Goal: Task Accomplishment & Management: Manage account settings

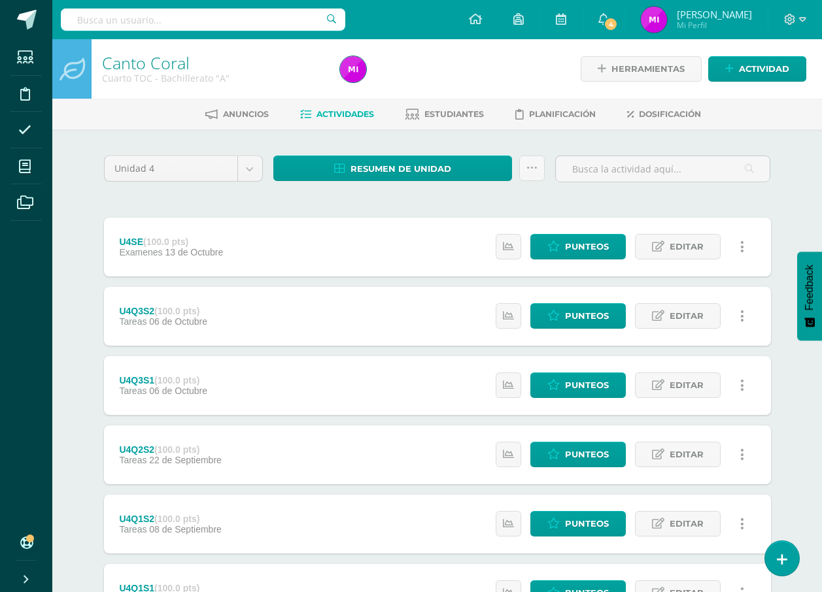
drag, startPoint x: 0, startPoint y: 0, endPoint x: 339, endPoint y: 205, distance: 396.6
click at [360, 215] on div "Unidad 4 Unidad 1 Unidad 2 Unidad 3 Unidad 4 Resumen de unidad Descargar como H…" at bounding box center [437, 420] width 677 height 528
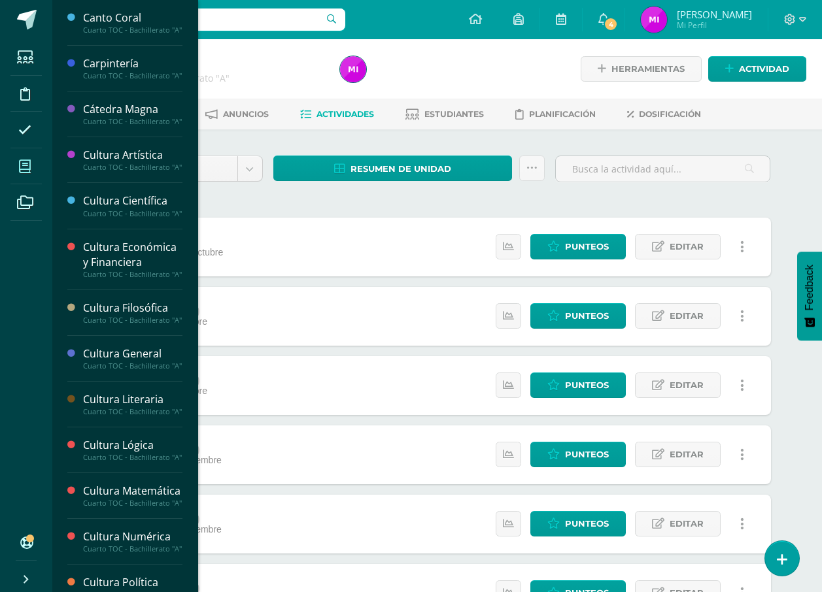
click at [37, 167] on span at bounding box center [24, 166] width 29 height 29
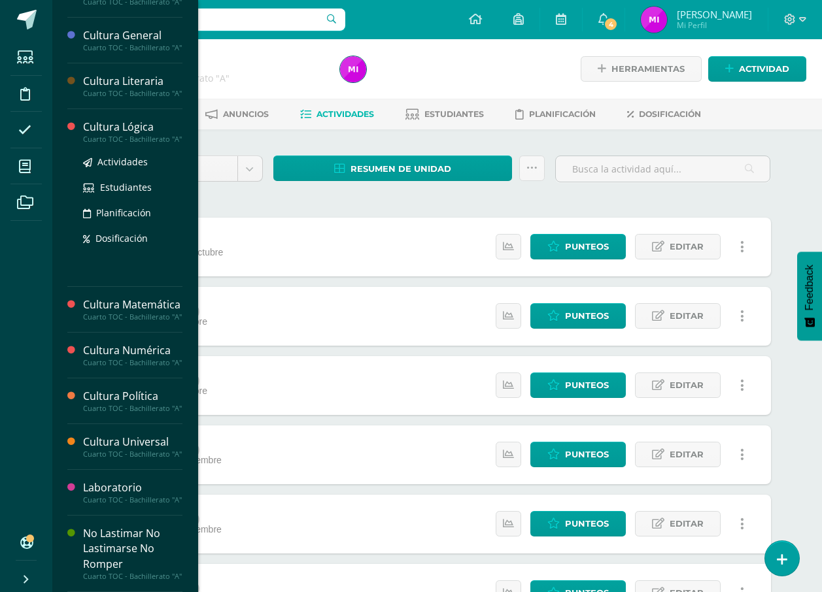
scroll to position [462, 0]
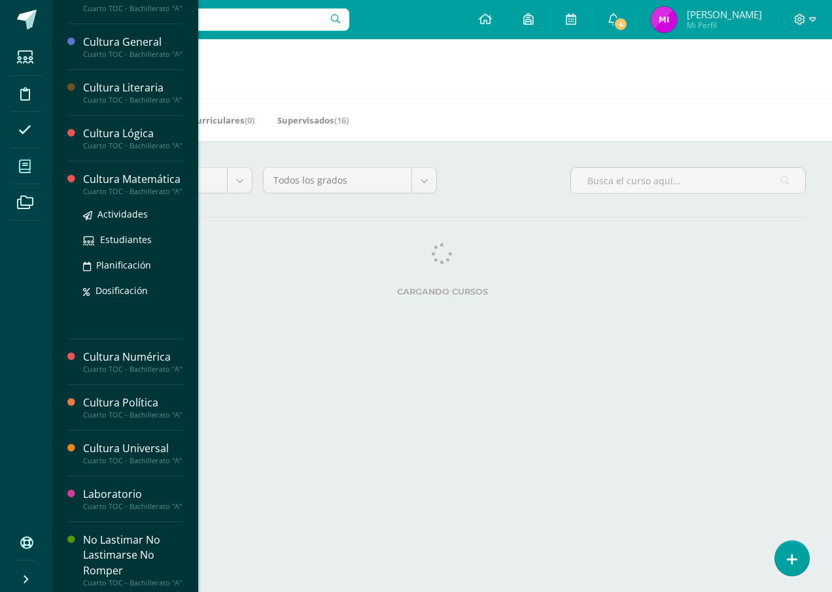
scroll to position [327, 0]
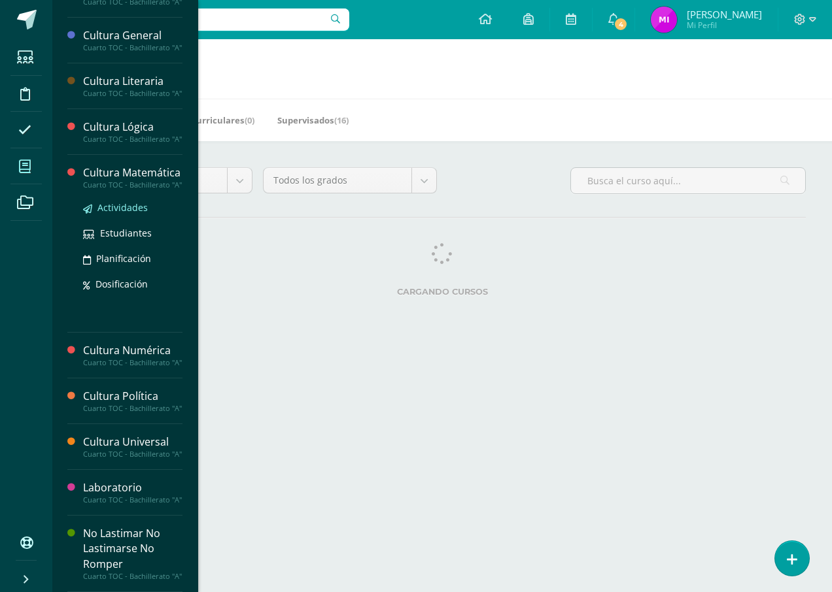
click at [117, 214] on span "Actividades" at bounding box center [122, 207] width 50 height 12
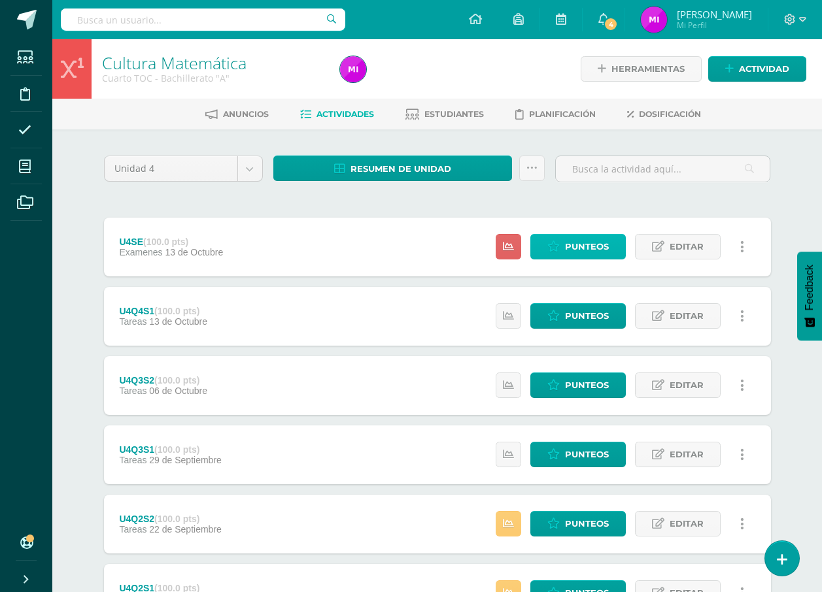
click at [586, 246] on span "Punteos" at bounding box center [587, 247] width 44 height 24
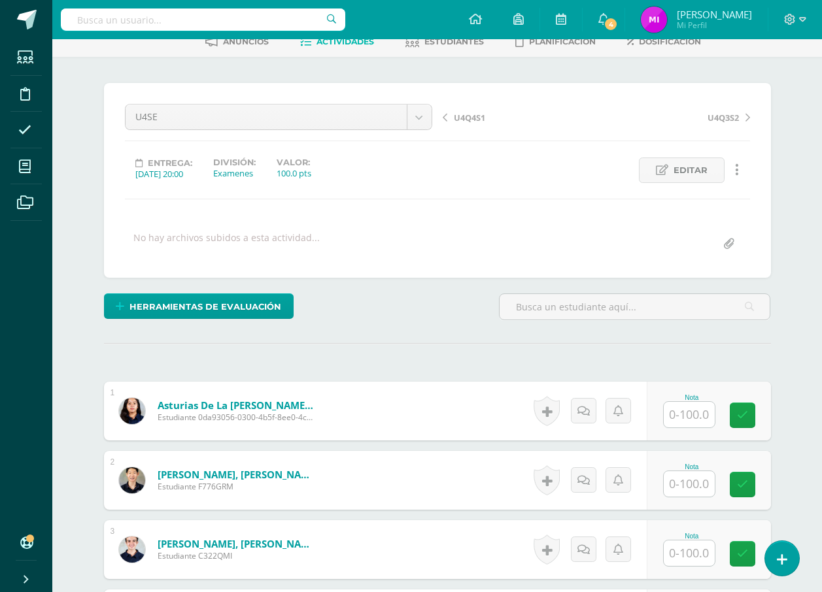
scroll to position [197, 0]
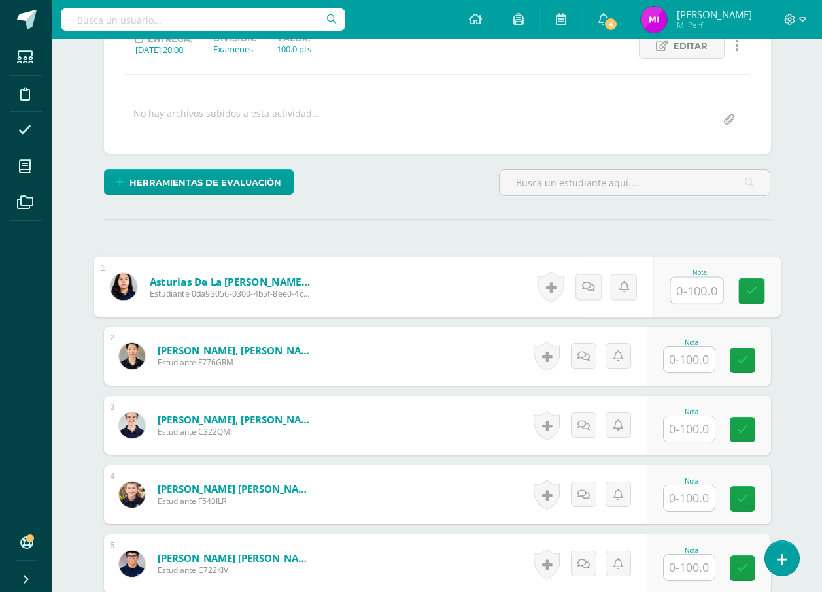
click at [671, 287] on input "text" at bounding box center [696, 291] width 52 height 26
type input "100"
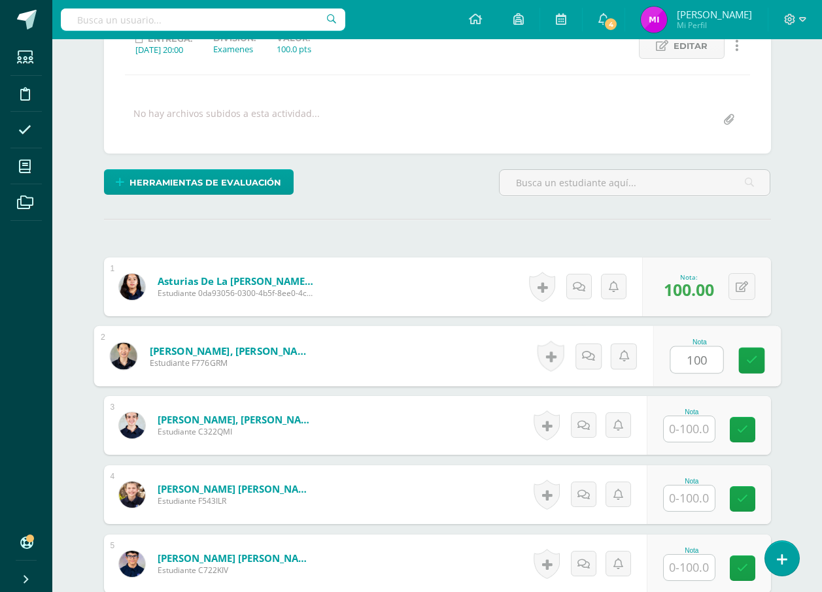
type input "100"
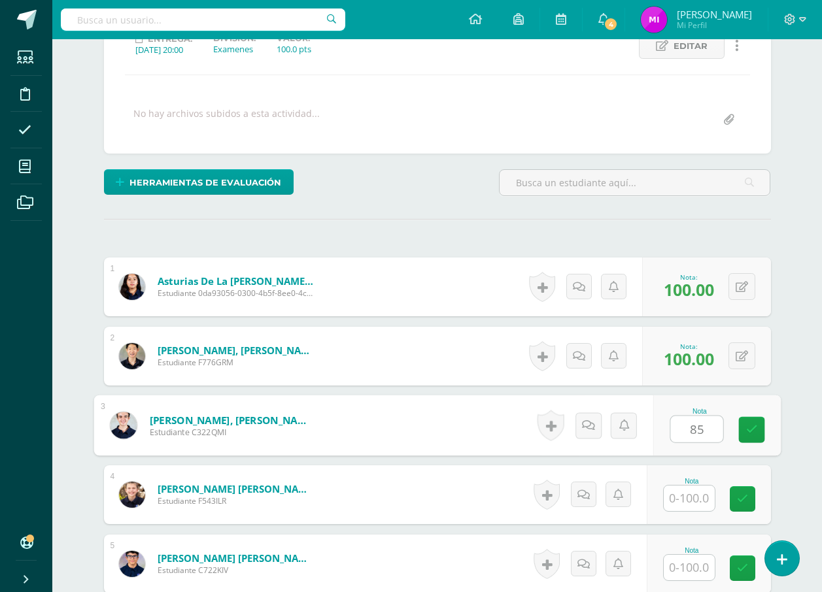
type input "85"
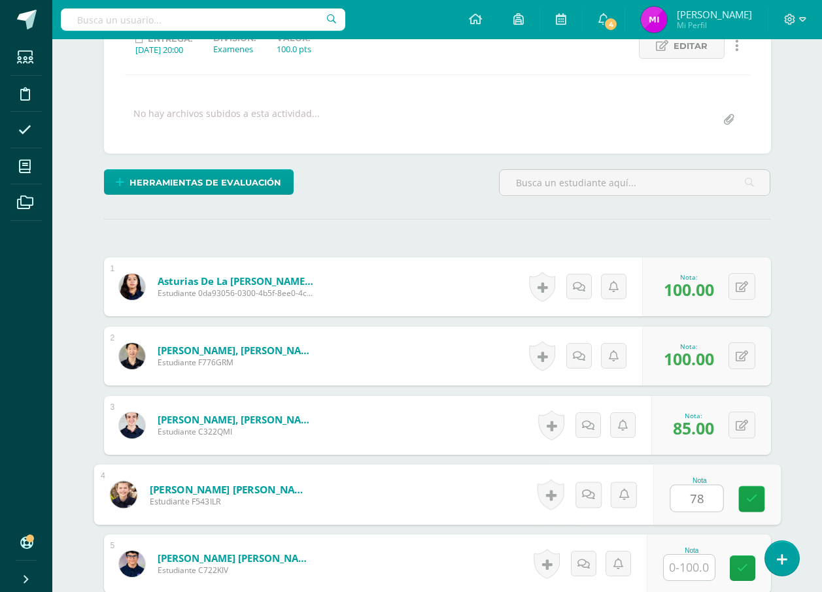
type input "78"
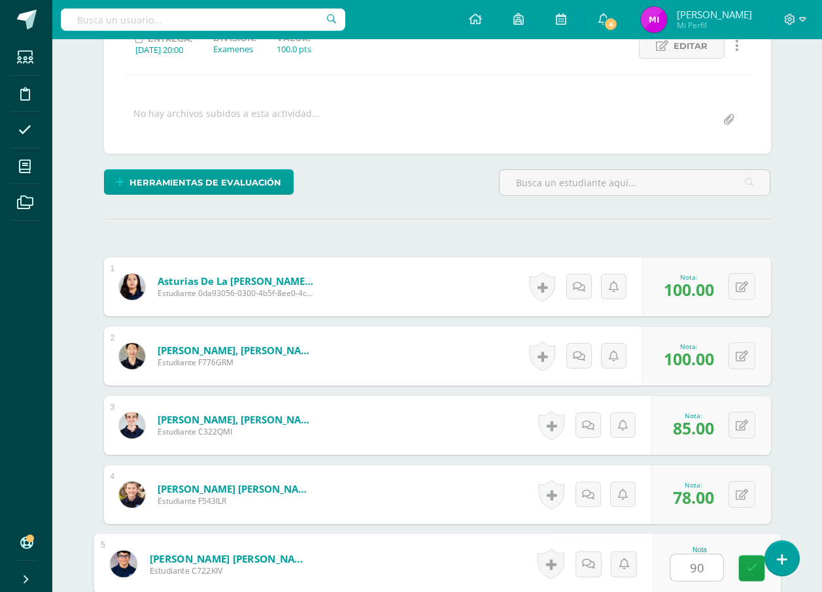
type input "90"
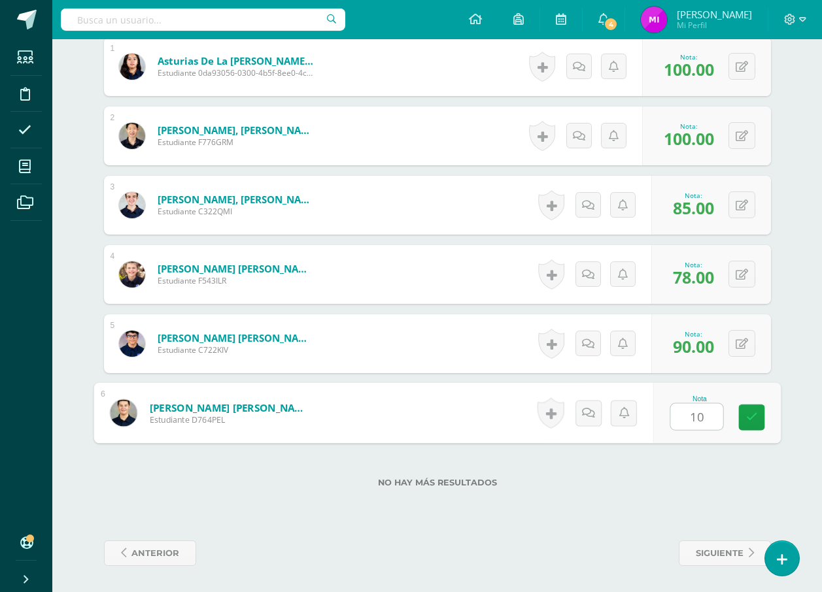
type input "100"
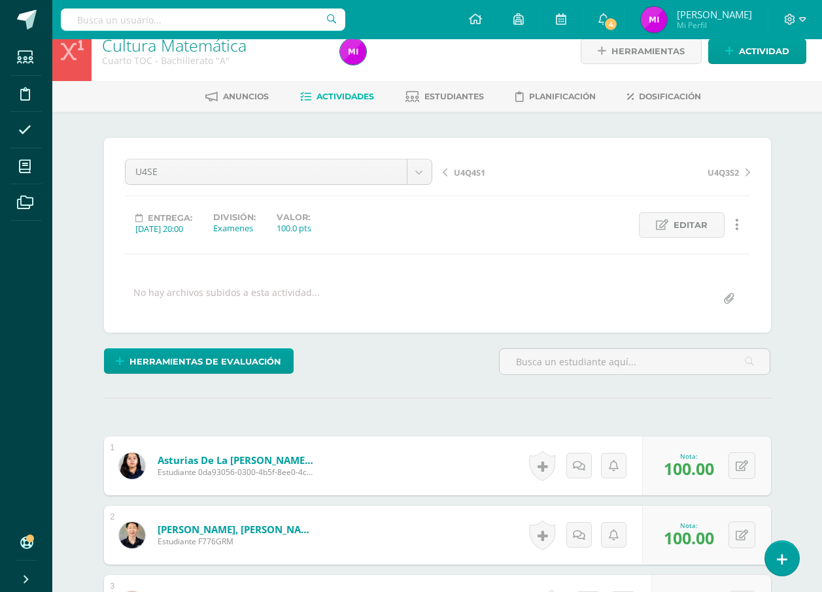
scroll to position [0, 0]
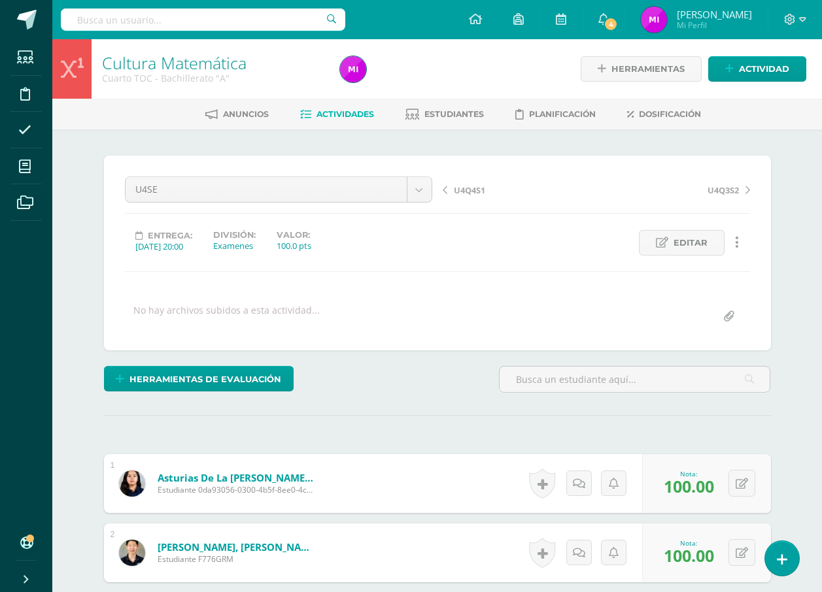
click at [169, 62] on link "Cultura Matemática" at bounding box center [174, 63] width 144 height 22
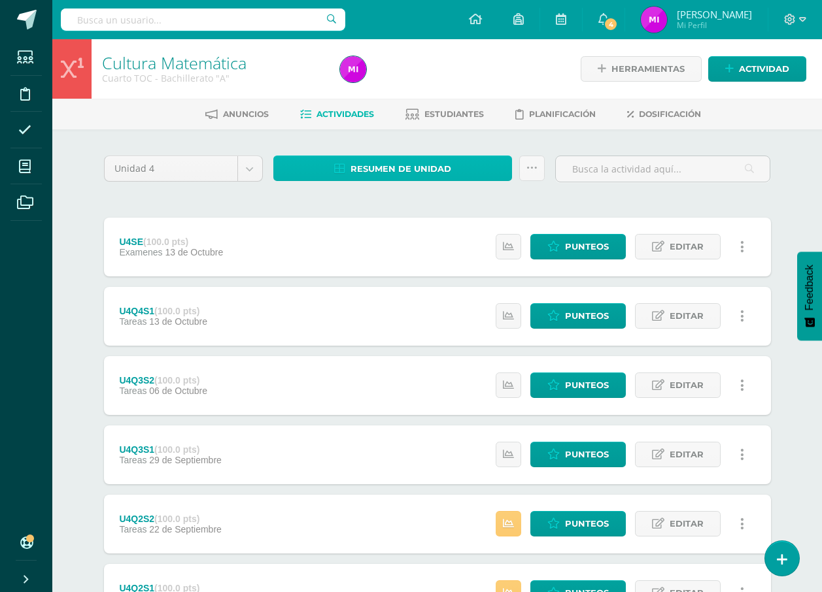
click at [411, 172] on span "Resumen de unidad" at bounding box center [400, 169] width 101 height 24
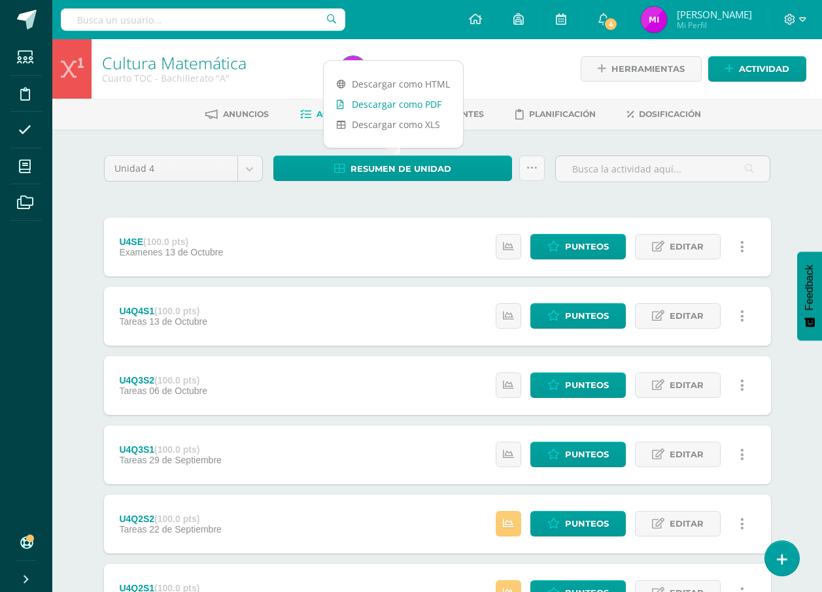
click at [411, 107] on link "Descargar como PDF" at bounding box center [393, 104] width 139 height 20
click at [591, 245] on span "Punteos" at bounding box center [587, 247] width 44 height 24
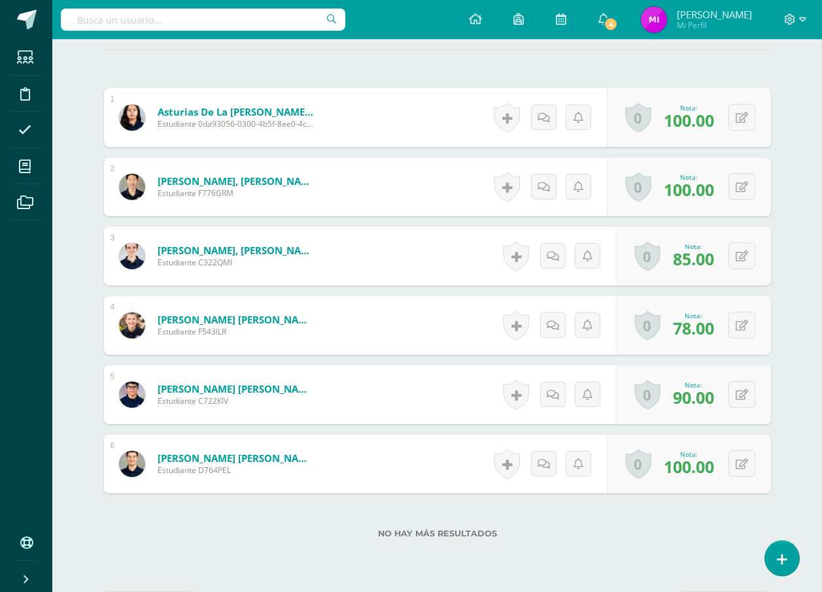
scroll to position [367, 0]
click at [731, 260] on div "0 [GEOGRAPHIC_DATA] Logros obtenidos Aún no hay logros agregados Nota: 85.00" at bounding box center [701, 256] width 160 height 61
click at [737, 242] on button at bounding box center [750, 255] width 27 height 27
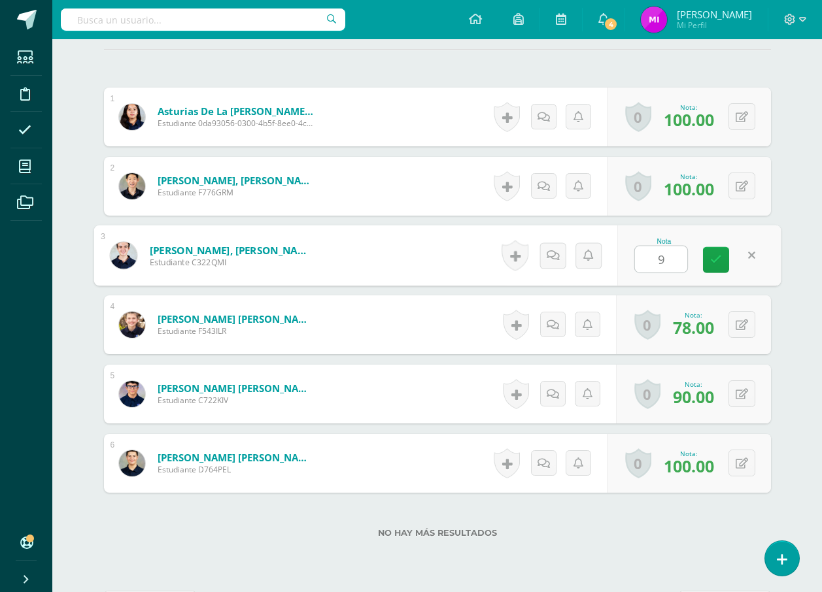
type input "90"
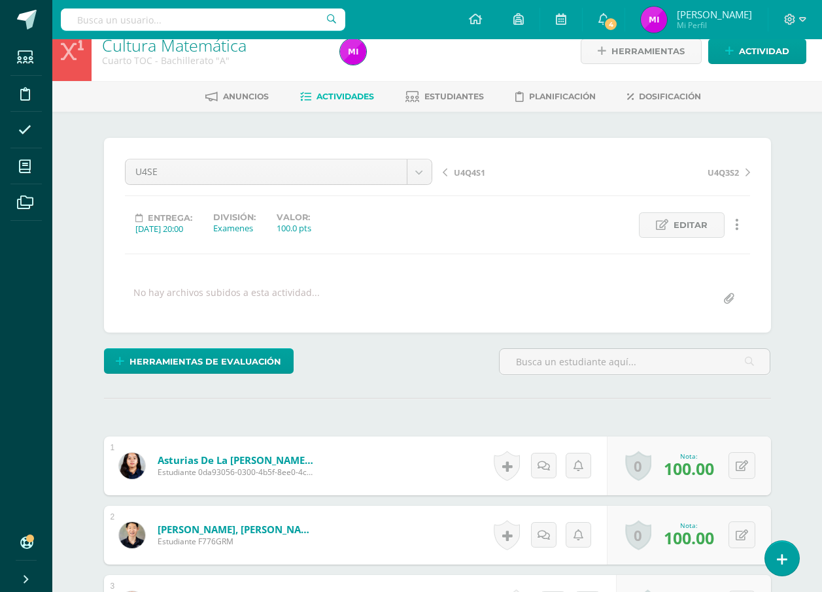
scroll to position [0, 0]
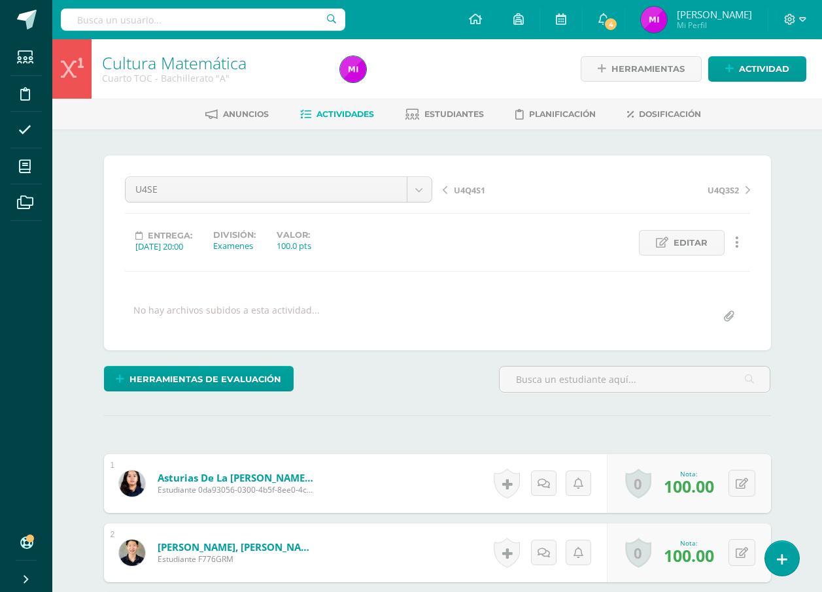
click at [213, 71] on link "Cultura Matemática" at bounding box center [174, 63] width 144 height 22
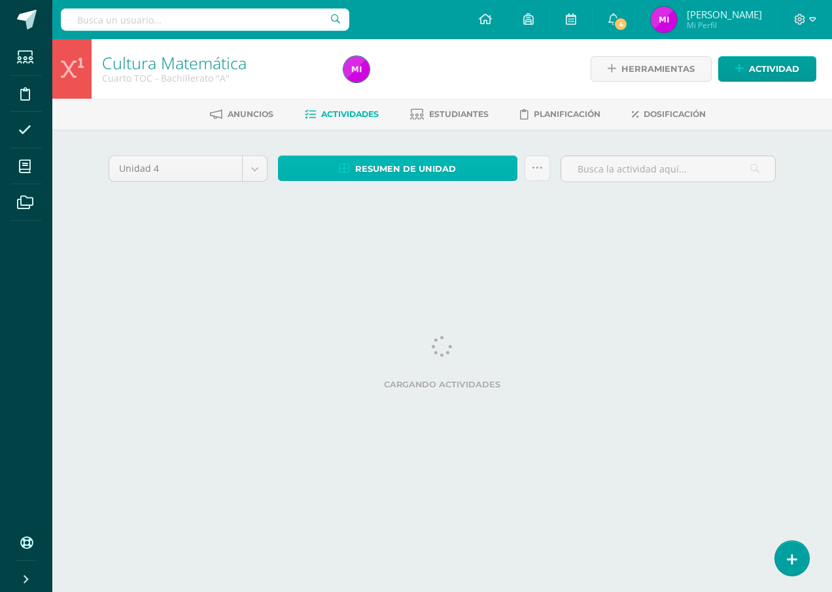
click at [405, 169] on span "Resumen de unidad" at bounding box center [405, 169] width 101 height 24
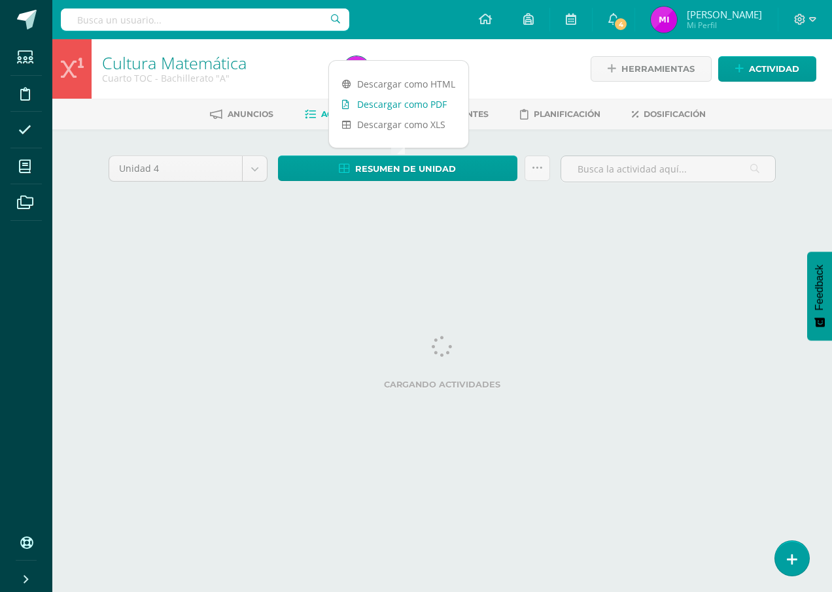
click at [410, 102] on link "Descargar como PDF" at bounding box center [398, 104] width 139 height 20
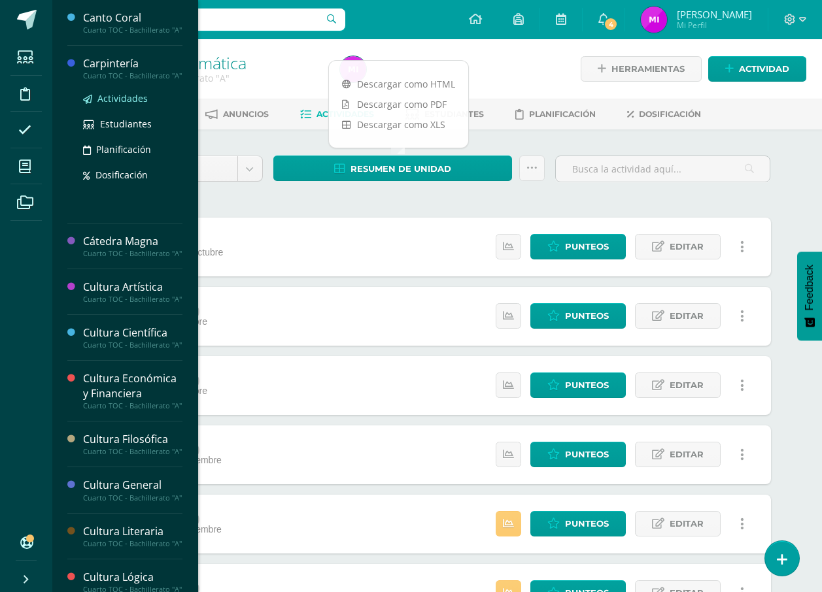
click at [131, 105] on span "Actividades" at bounding box center [122, 98] width 50 height 12
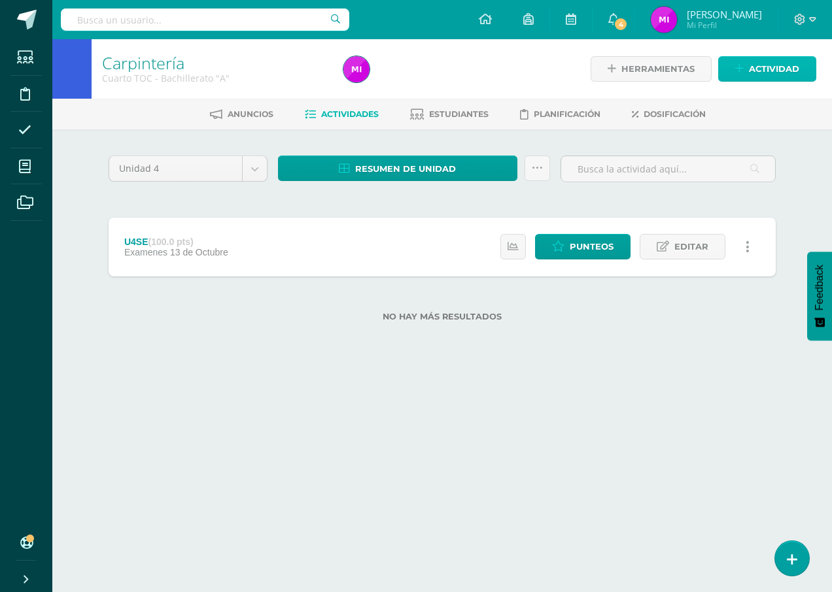
click at [756, 71] on span "Actividad" at bounding box center [774, 69] width 50 height 24
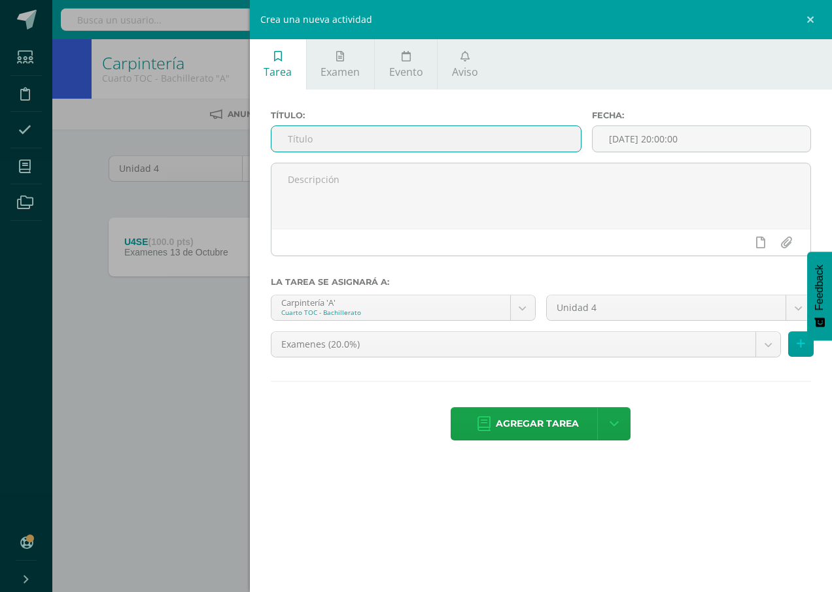
click at [379, 128] on input "text" at bounding box center [425, 138] width 309 height 25
type input "u"
type input "U4Q4"
click at [511, 343] on body "Estudiantes Disciplina Asistencia Mis cursos Archivos Soporte Ayuda Reportar un…" at bounding box center [416, 182] width 832 height 364
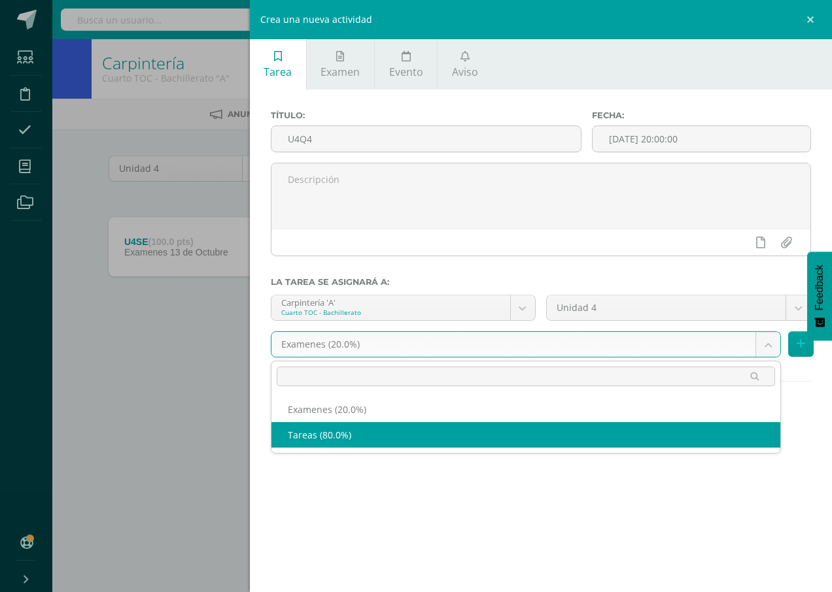
select select "146829"
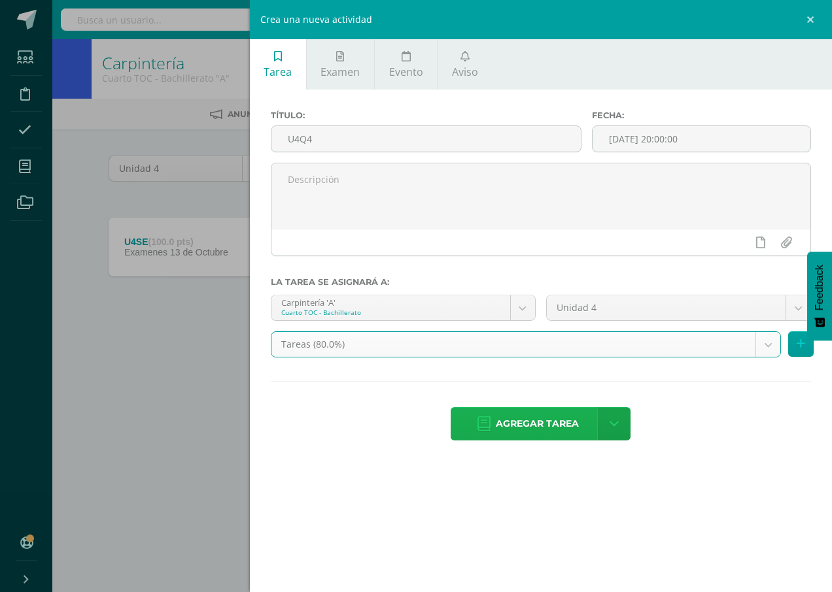
click at [500, 418] on span "Agregar tarea" at bounding box center [537, 424] width 83 height 32
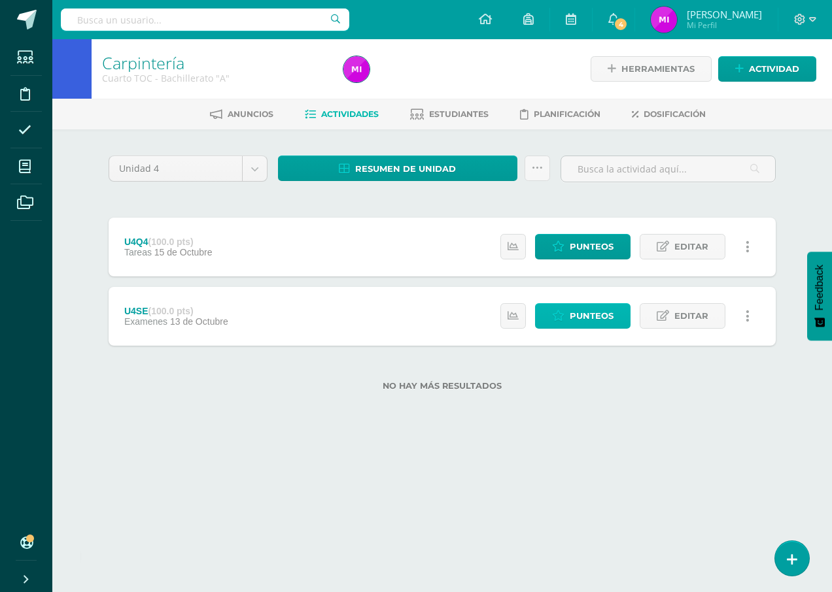
click at [568, 310] on link "Punteos" at bounding box center [582, 315] width 95 height 25
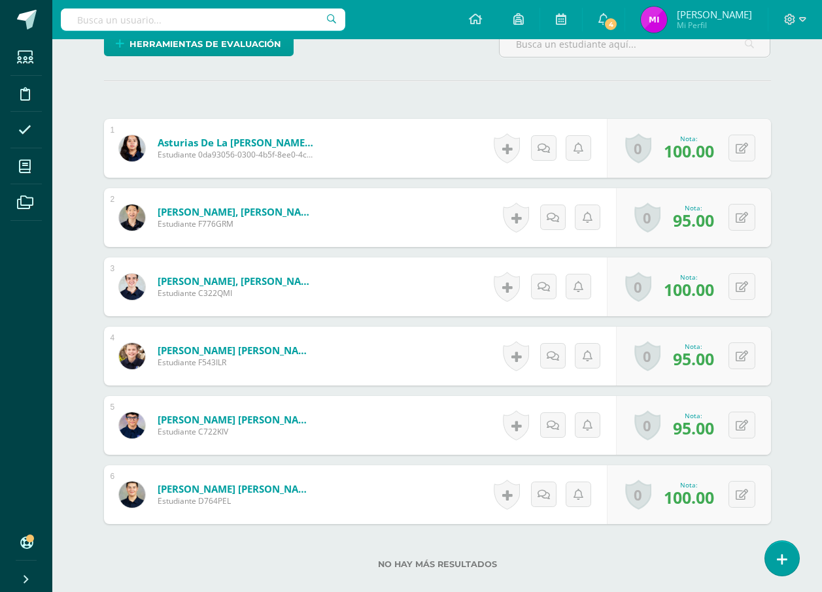
scroll to position [392, 0]
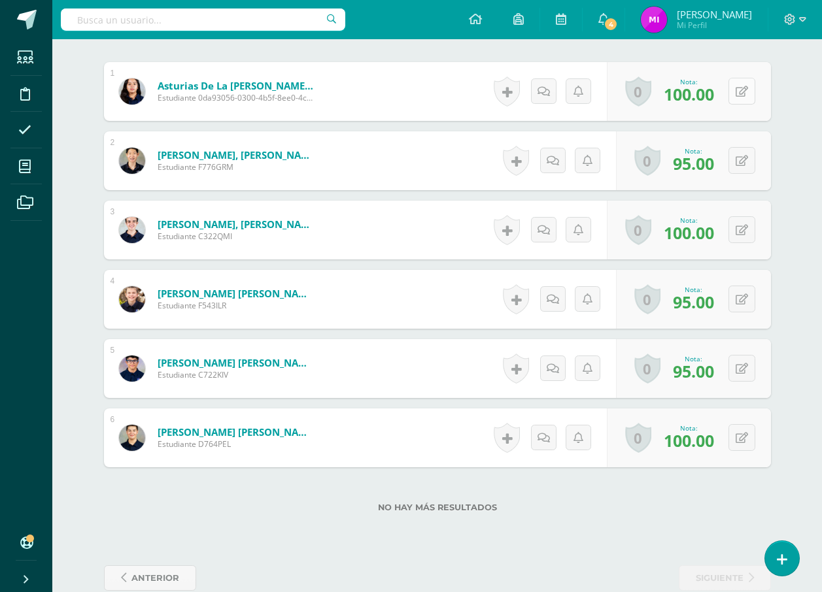
click at [739, 90] on icon at bounding box center [742, 91] width 12 height 11
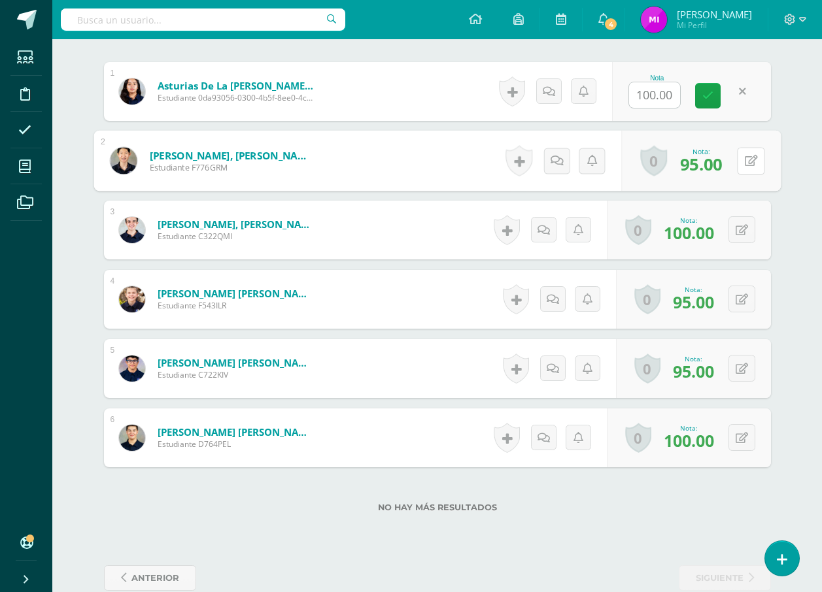
click at [734, 169] on div "0 Logros Logros obtenidos Aún no hay logros agregados Nota: 95.00" at bounding box center [701, 161] width 160 height 61
click at [749, 154] on button at bounding box center [750, 160] width 27 height 27
type input "10"
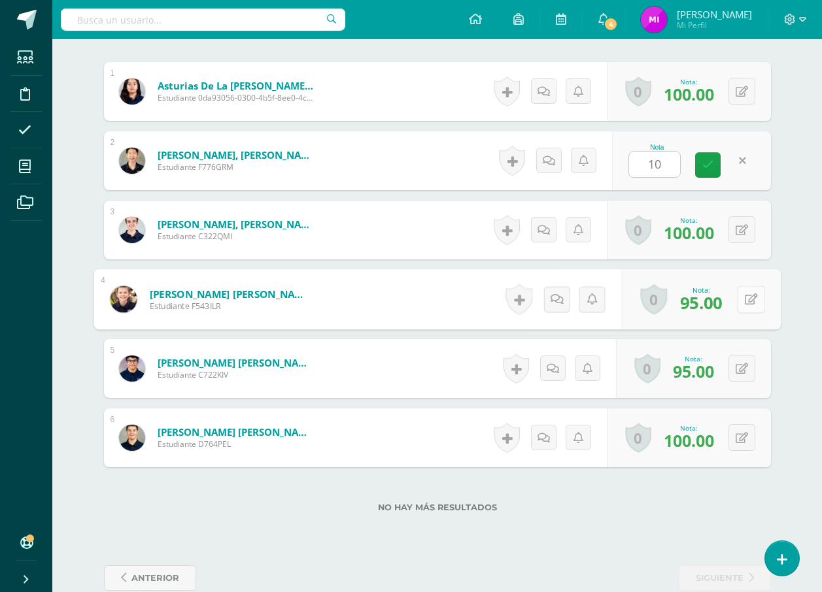
click at [742, 303] on button at bounding box center [750, 299] width 27 height 27
type input "100"
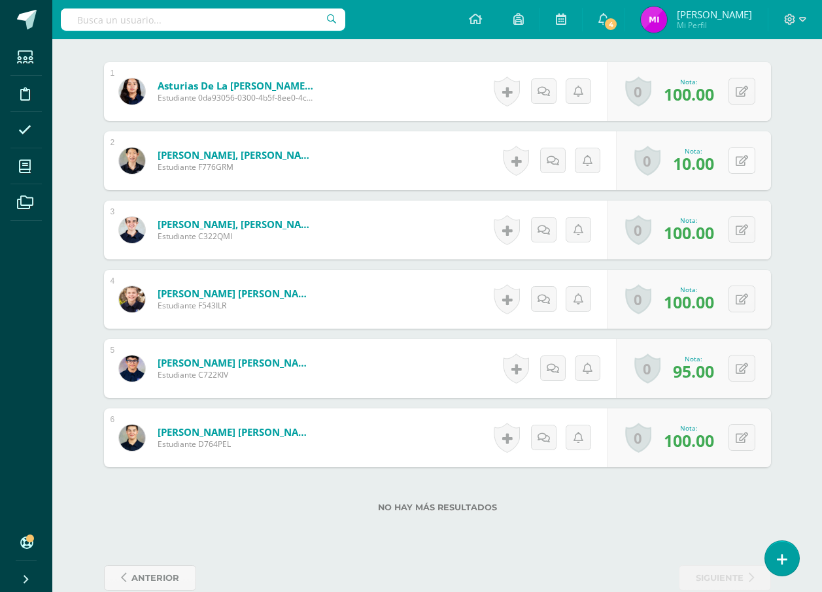
click at [751, 159] on button at bounding box center [741, 160] width 27 height 27
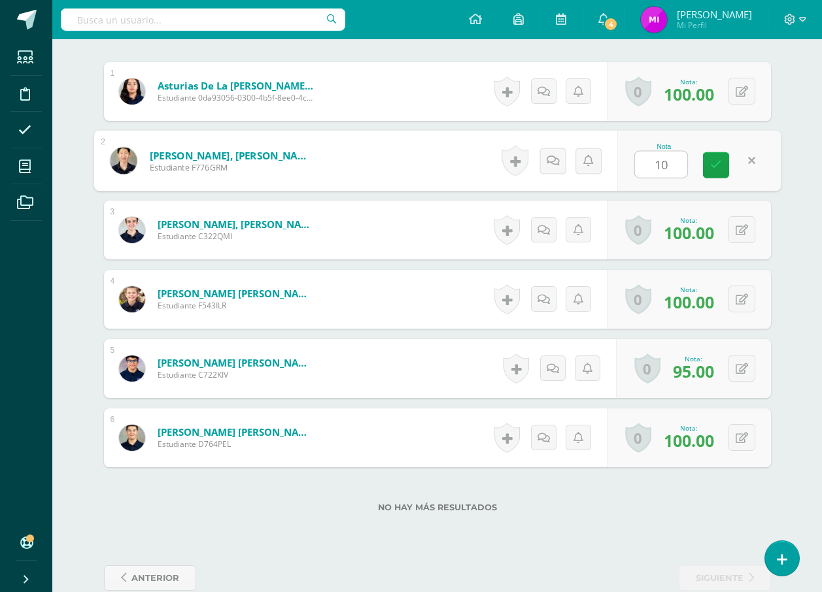
type input "100"
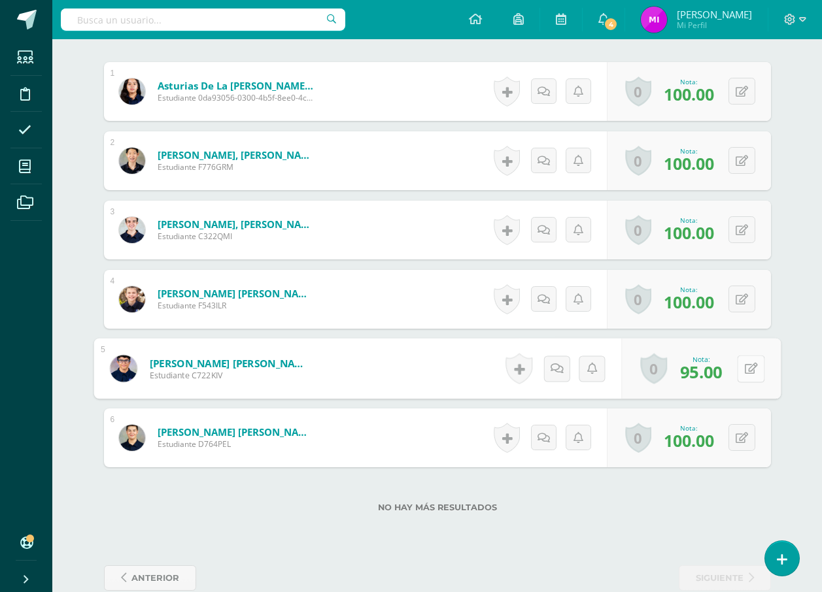
click at [751, 361] on button at bounding box center [750, 368] width 27 height 27
type input "100"
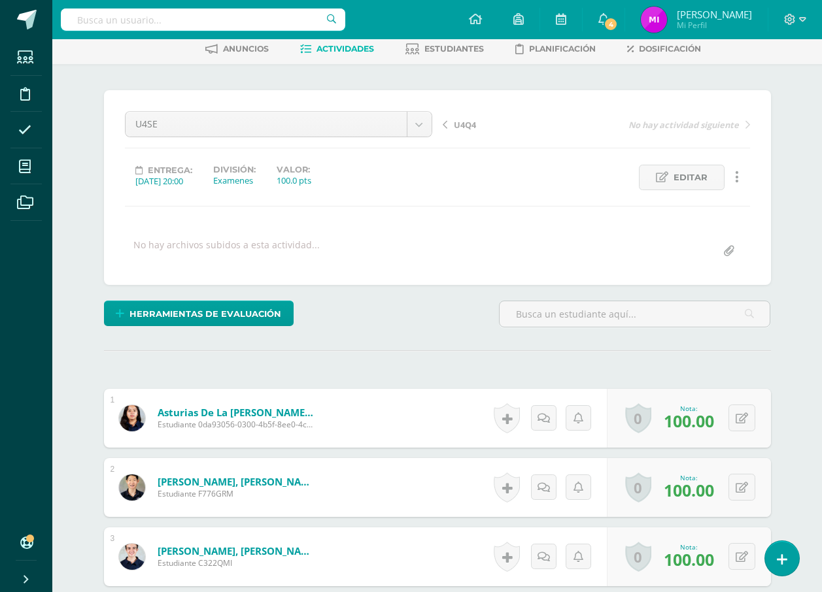
scroll to position [0, 0]
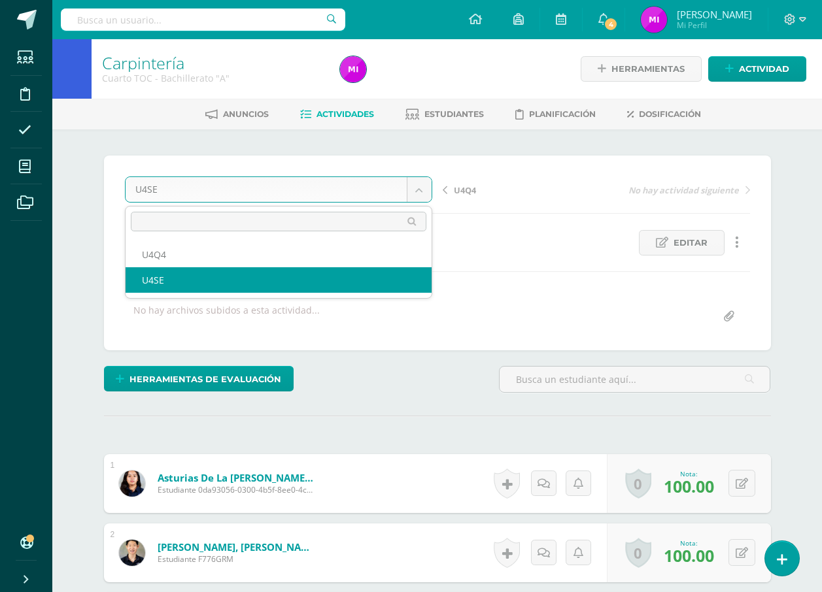
click at [298, 193] on body "Estudiantes Disciplina Asistencia Mis cursos Archivos Soporte Ayuda Reportar un…" at bounding box center [411, 504] width 822 height 1009
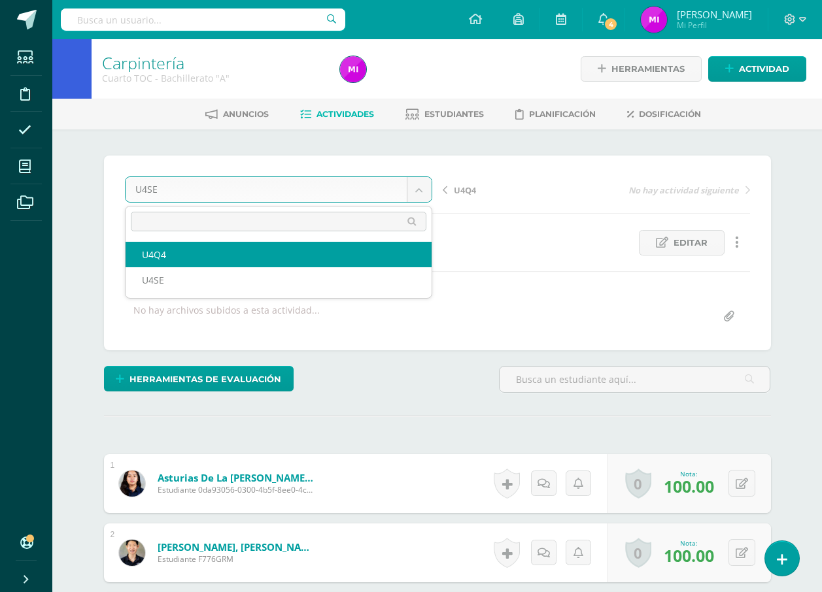
select select "/dashboard/teacher/grade-activity/156406/"
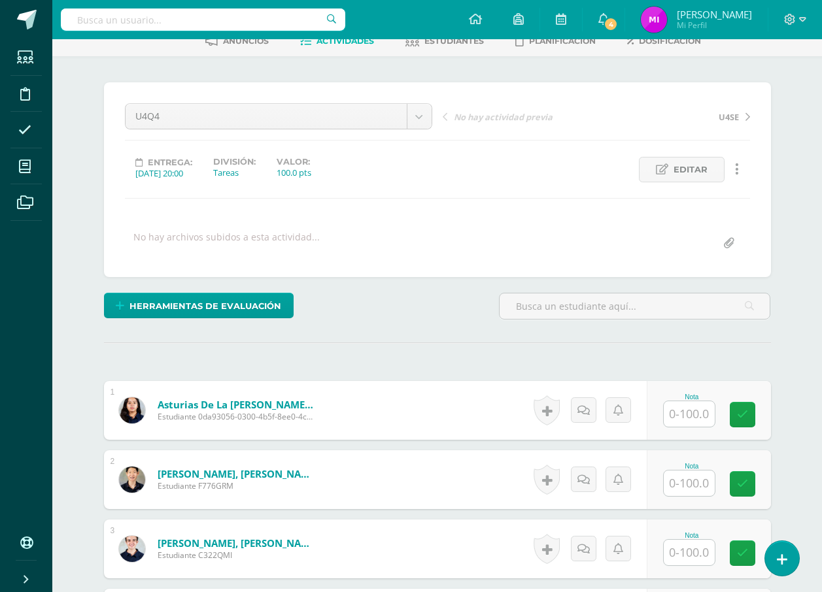
scroll to position [301, 0]
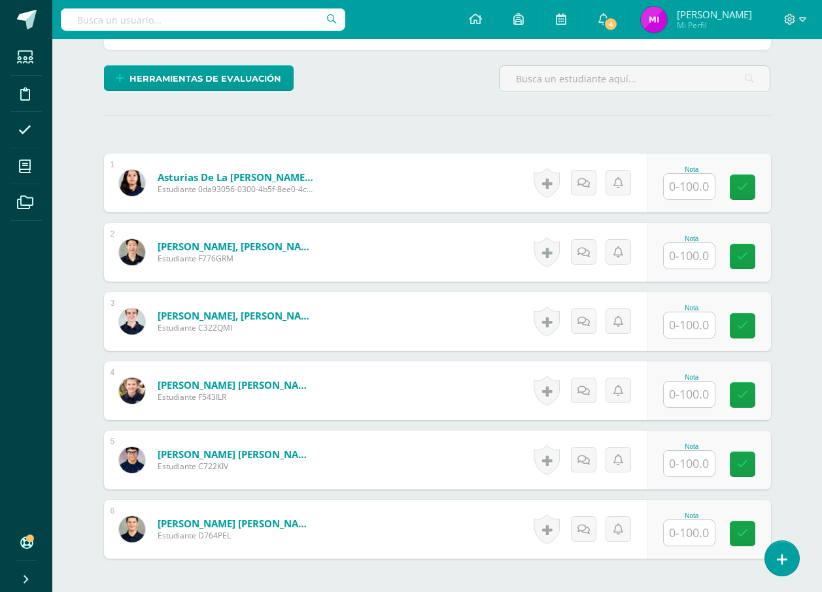
click at [688, 188] on input "text" at bounding box center [689, 186] width 51 height 25
type input "97.14"
click at [690, 261] on input "text" at bounding box center [689, 255] width 51 height 25
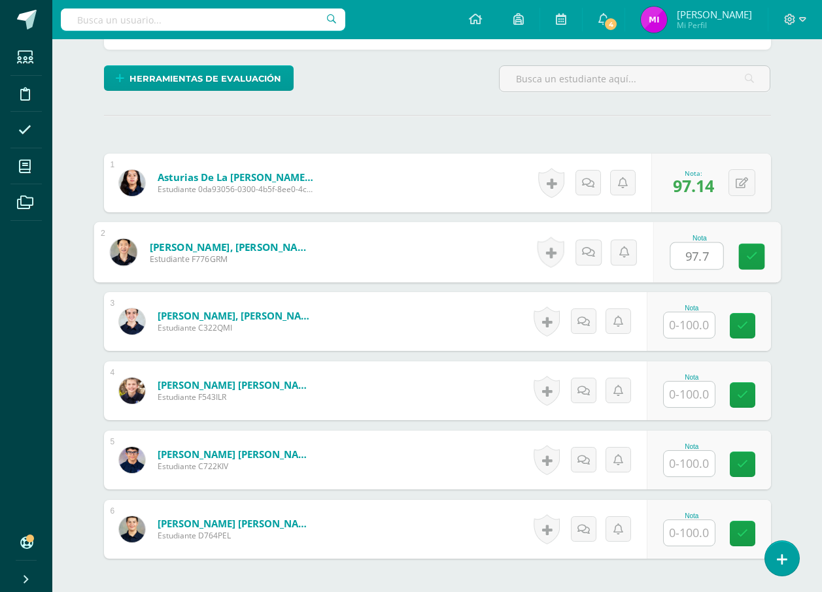
type input "97.7"
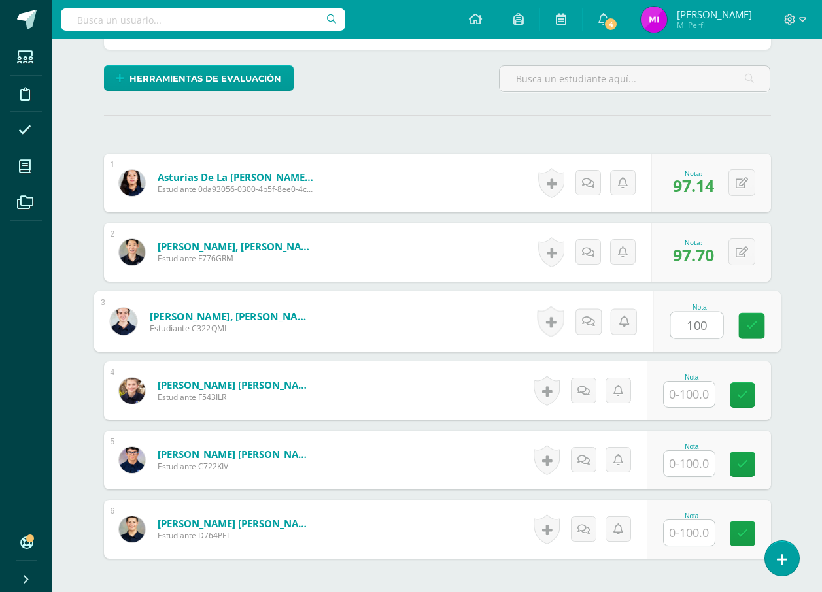
type input "100"
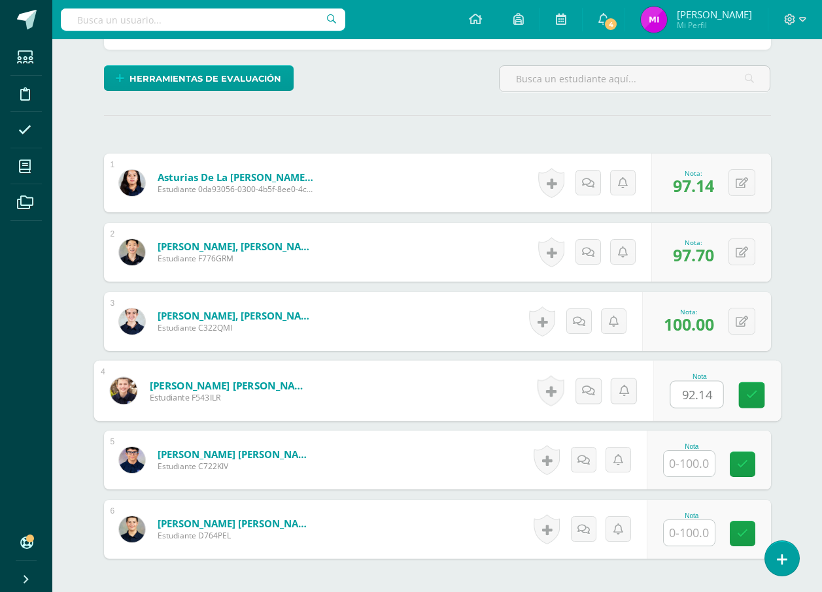
type input "92.14"
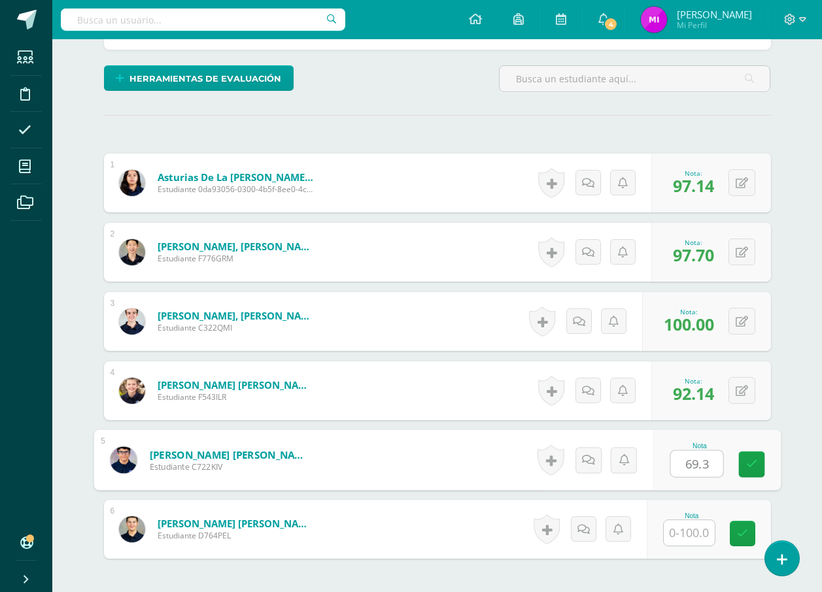
type input "69.3"
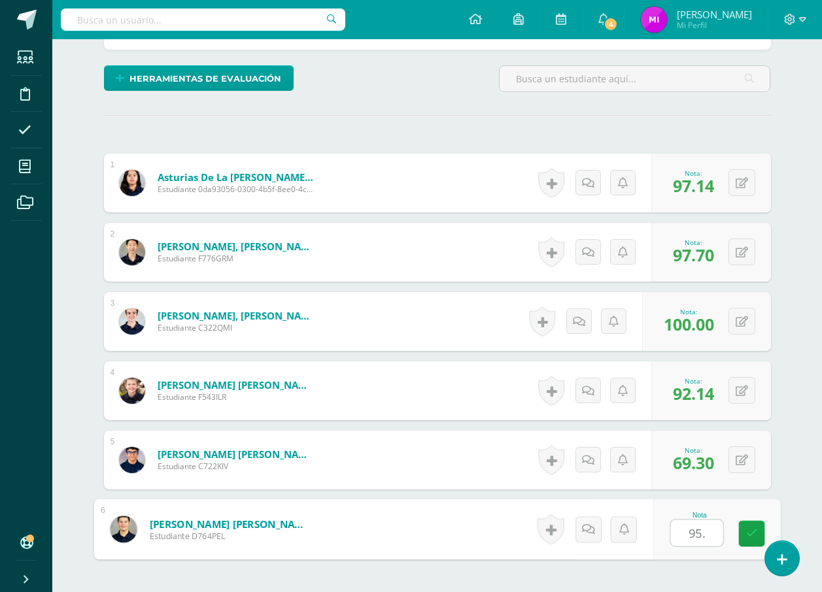
type input "95.3"
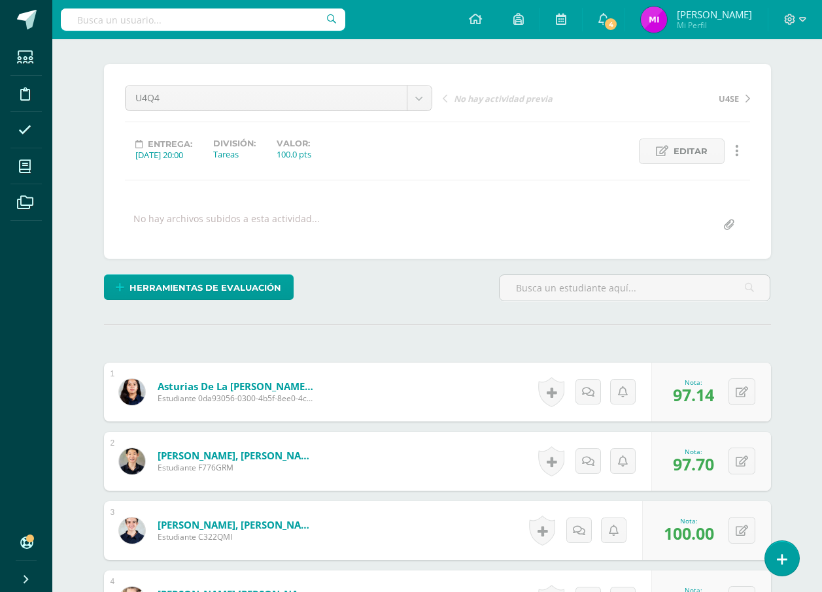
scroll to position [0, 0]
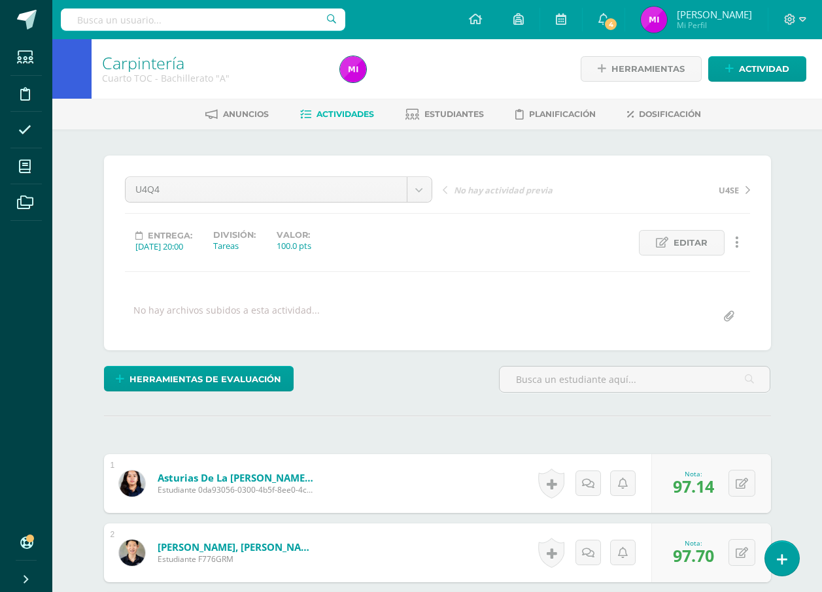
click at [165, 67] on link "Carpintería" at bounding box center [143, 63] width 82 height 22
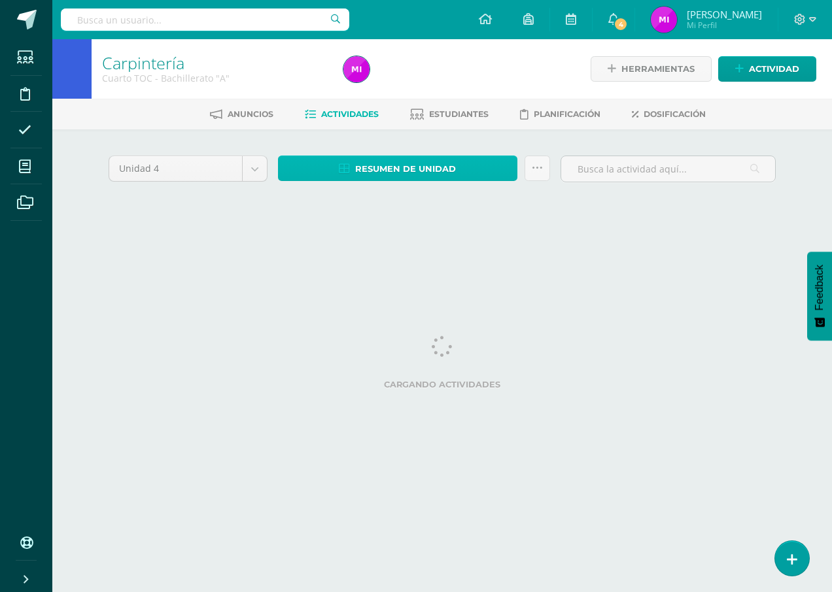
click at [386, 171] on span "Resumen de unidad" at bounding box center [405, 169] width 101 height 24
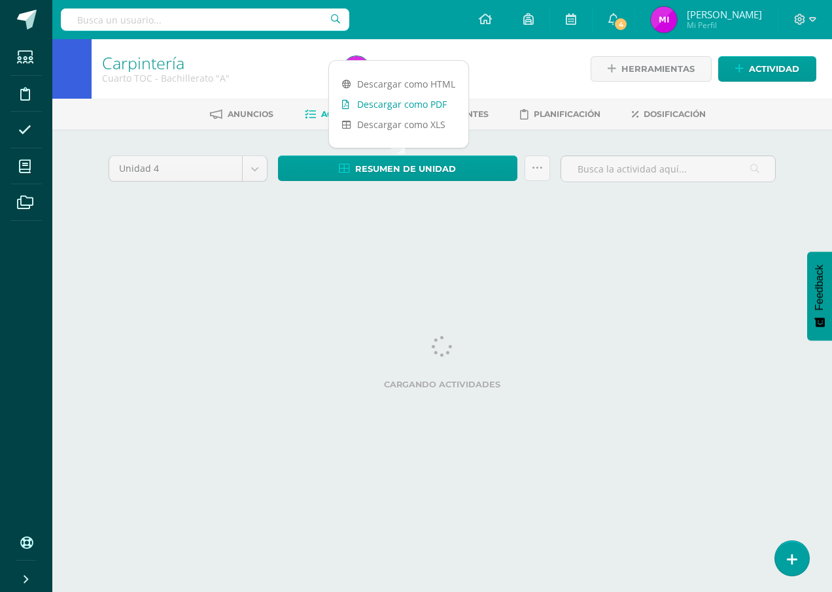
click at [394, 100] on link "Descargar como PDF" at bounding box center [398, 104] width 139 height 20
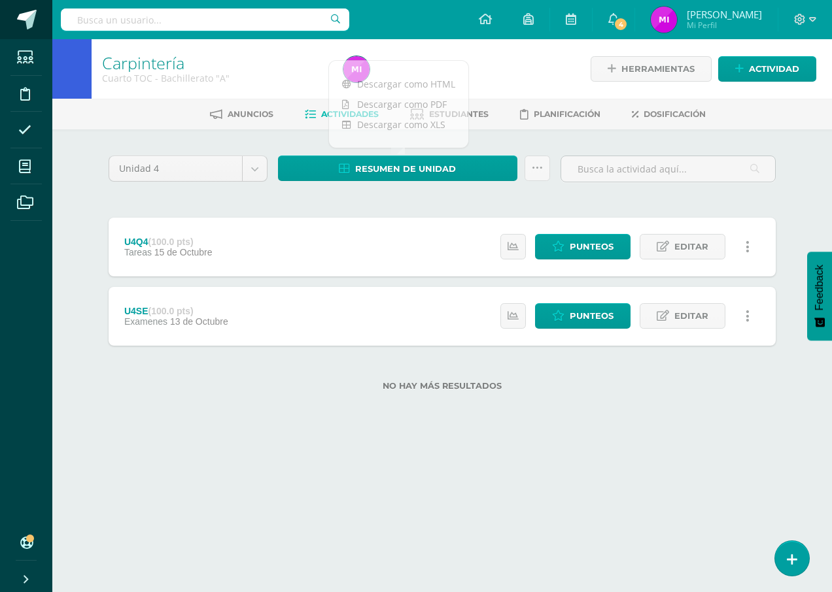
click at [23, 10] on span at bounding box center [27, 20] width 20 height 20
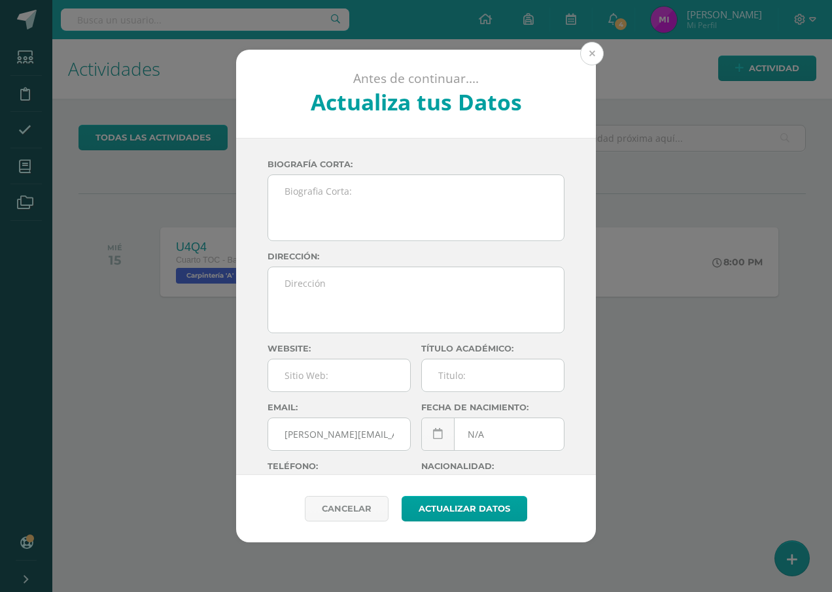
click at [594, 56] on button at bounding box center [592, 54] width 24 height 24
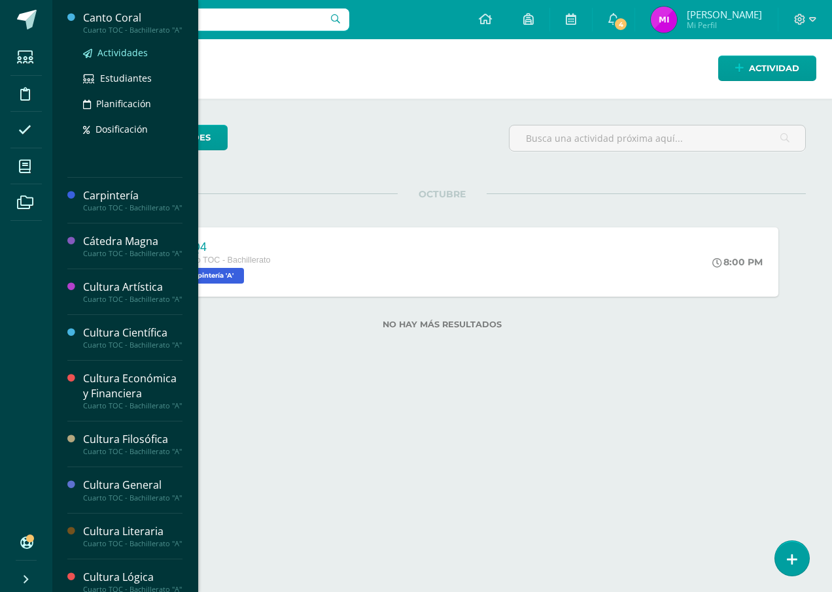
click at [126, 59] on span "Actividades" at bounding box center [122, 52] width 50 height 12
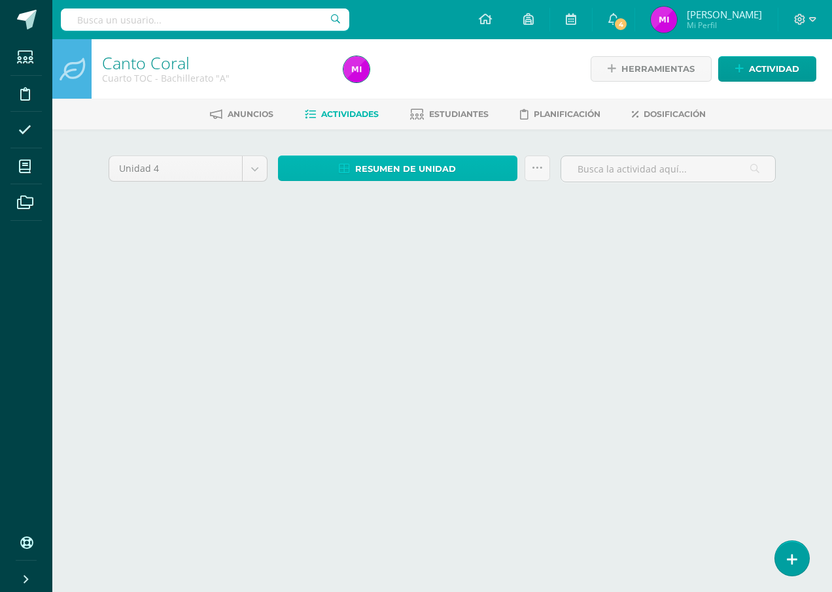
click at [390, 169] on span "Resumen de unidad" at bounding box center [405, 169] width 101 height 24
click at [407, 173] on span "Resumen de unidad" at bounding box center [405, 169] width 101 height 24
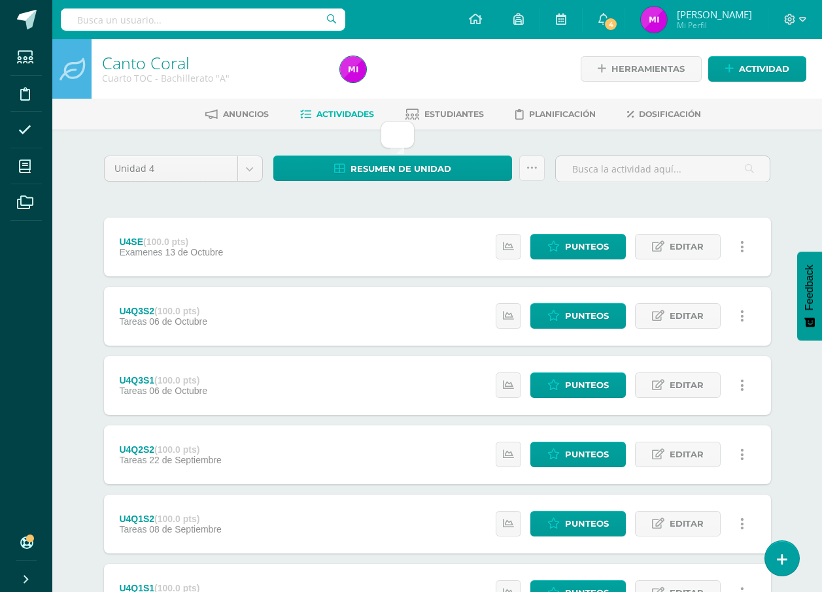
click at [412, 199] on div "Unidad 4 Unidad 1 Unidad 2 Unidad 3 Unidad 4 Resumen de unidad Subir actividade…" at bounding box center [437, 420] width 677 height 528
click at [412, 169] on span "Resumen de unidad" at bounding box center [400, 169] width 101 height 24
click at [457, 195] on div "Unidad 4 Unidad 1 Unidad 2 Unidad 3 Unidad 4 Resumen de unidad Subir actividade…" at bounding box center [437, 420] width 677 height 528
click at [389, 164] on span "Resumen de unidad" at bounding box center [400, 169] width 101 height 24
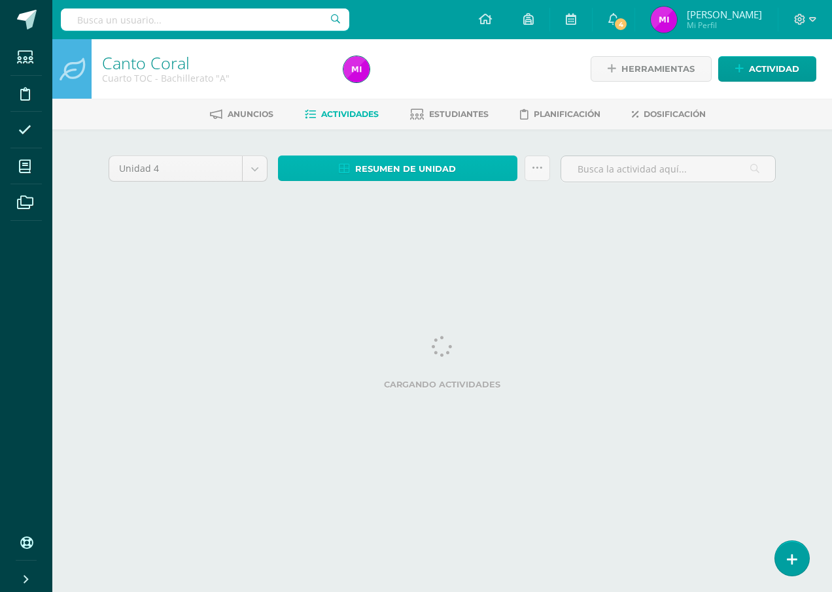
click at [443, 173] on span "Resumen de unidad" at bounding box center [405, 169] width 101 height 24
click at [409, 167] on span "Resumen de unidad" at bounding box center [405, 169] width 101 height 24
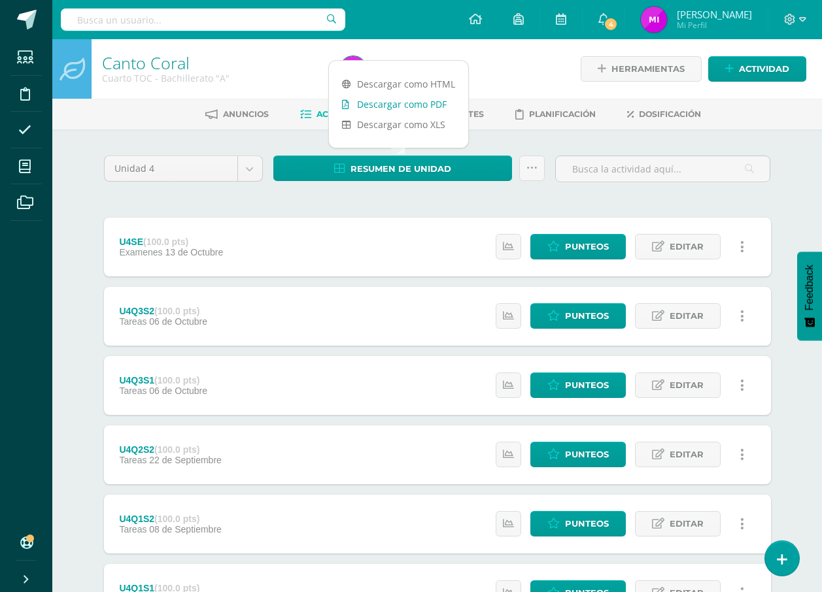
click at [406, 101] on link "Descargar como PDF" at bounding box center [398, 104] width 139 height 20
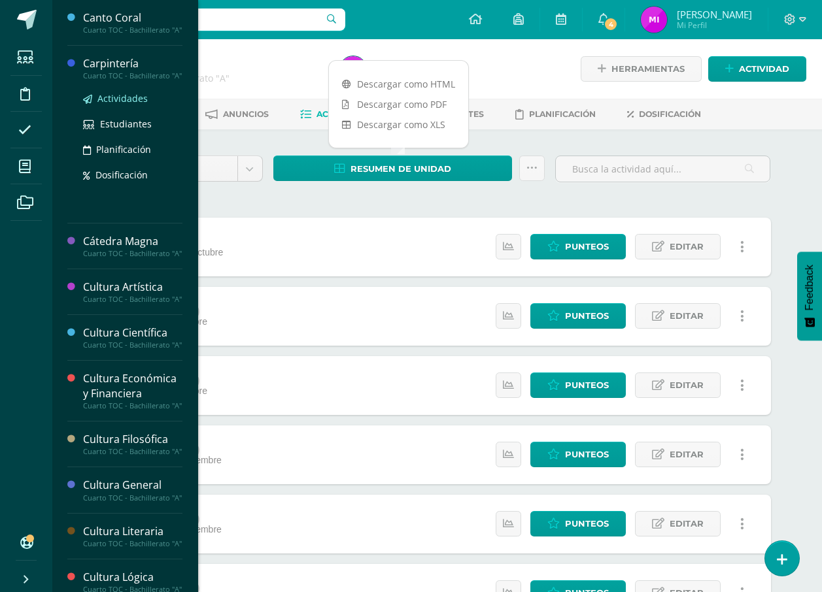
click at [129, 105] on span "Actividades" at bounding box center [122, 98] width 50 height 12
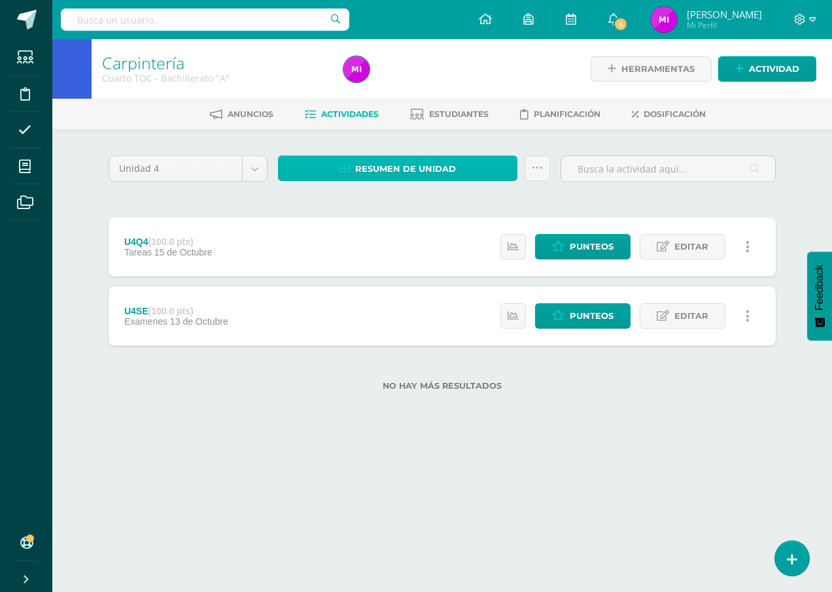
click at [416, 168] on span "Resumen de unidad" at bounding box center [405, 169] width 101 height 24
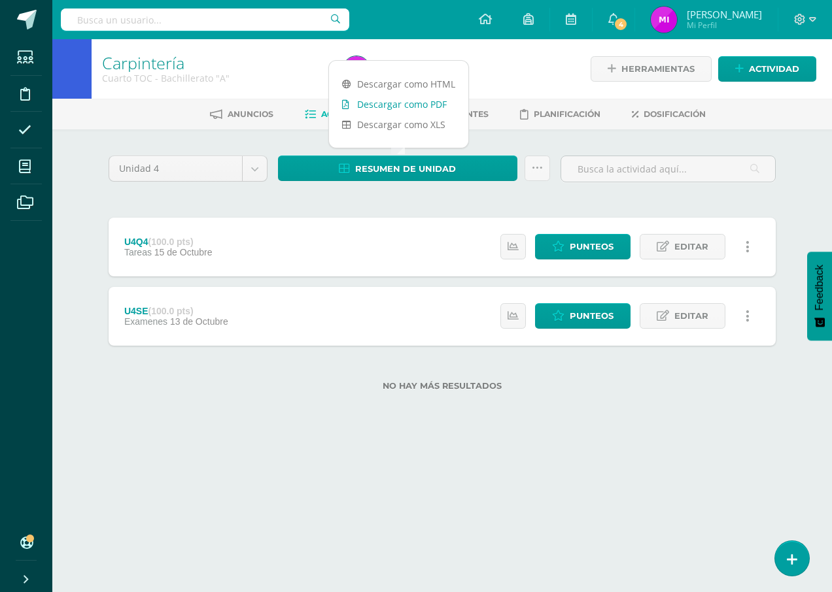
click at [416, 101] on link "Descargar como PDF" at bounding box center [398, 104] width 139 height 20
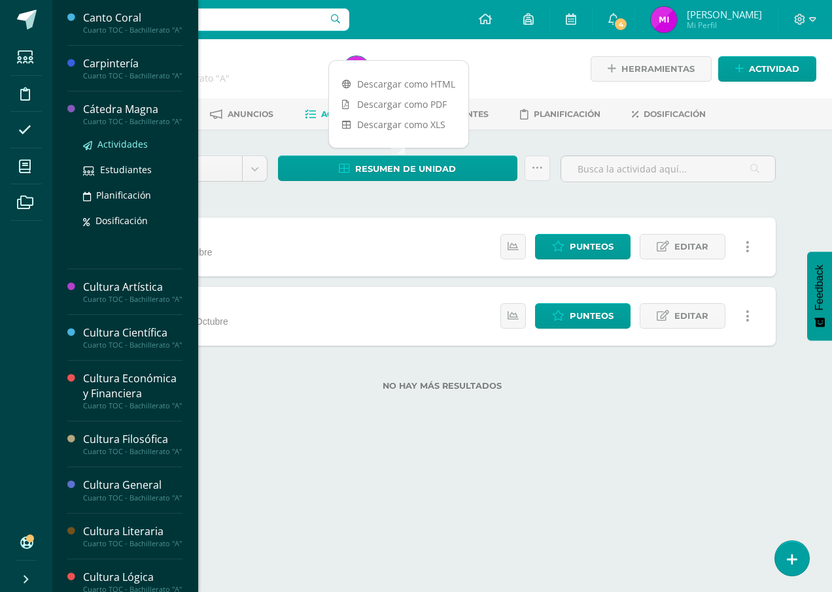
click at [117, 150] on span "Actividades" at bounding box center [122, 144] width 50 height 12
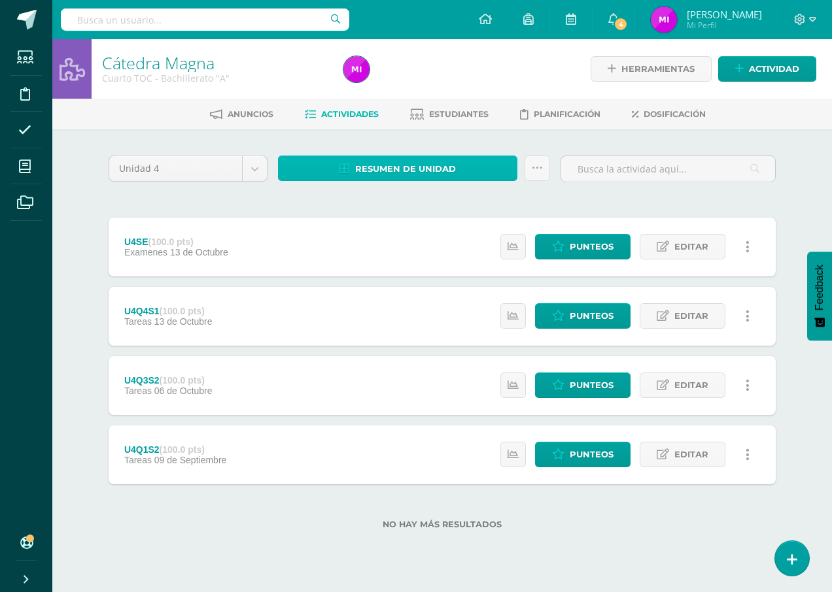
click at [413, 175] on span "Resumen de unidad" at bounding box center [405, 169] width 101 height 24
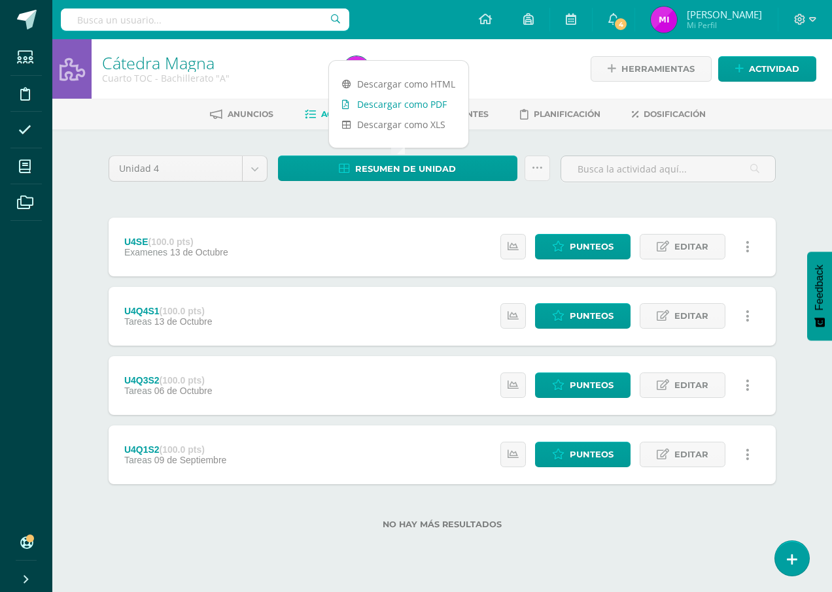
click at [415, 99] on link "Descargar como PDF" at bounding box center [398, 104] width 139 height 20
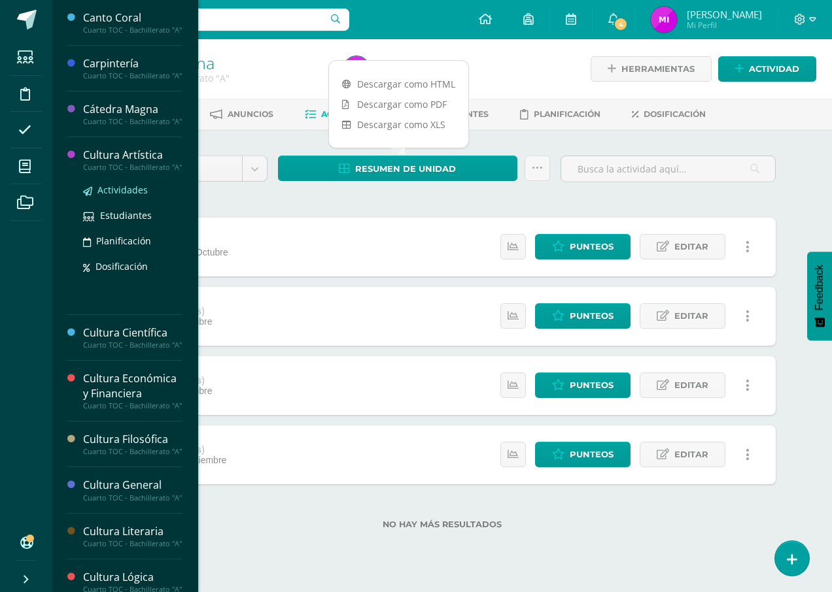
click at [131, 196] on span "Actividades" at bounding box center [122, 190] width 50 height 12
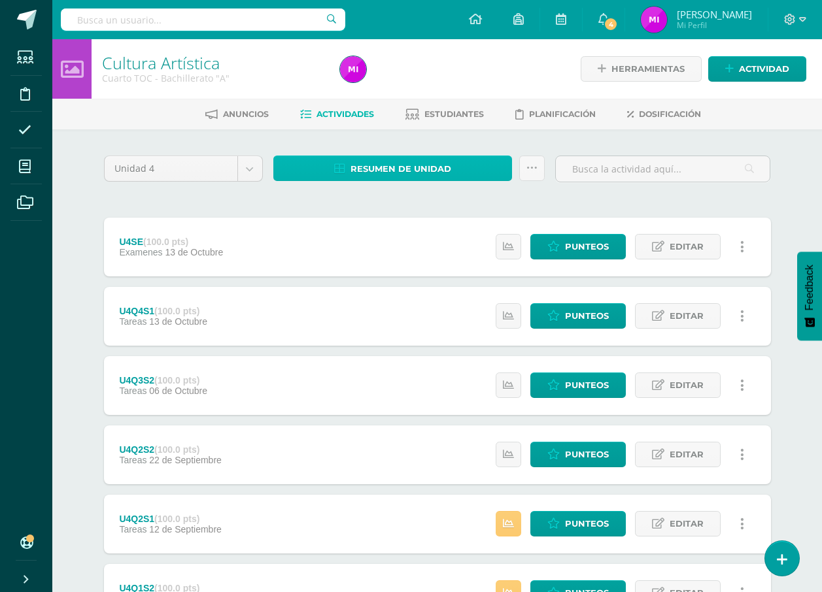
click at [386, 163] on span "Resumen de unidad" at bounding box center [400, 169] width 101 height 24
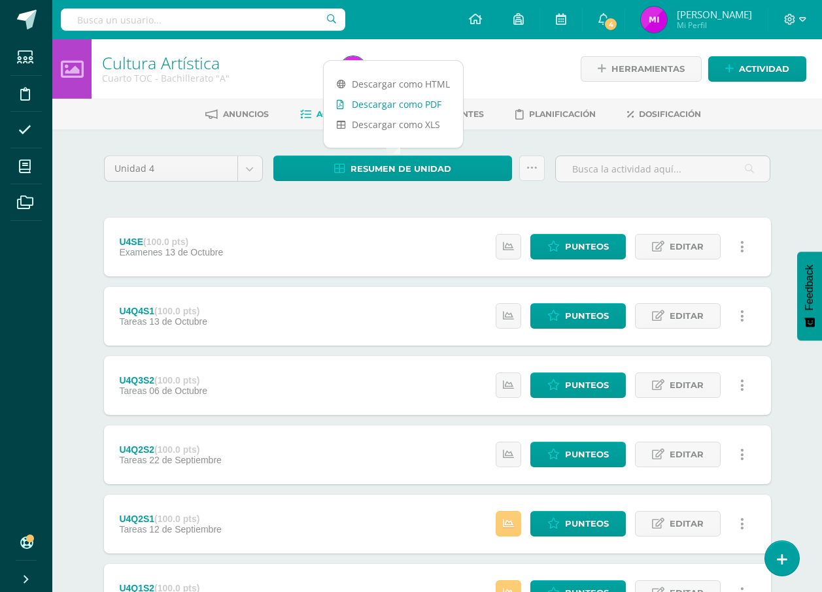
click at [399, 110] on link "Descargar como PDF" at bounding box center [393, 104] width 139 height 20
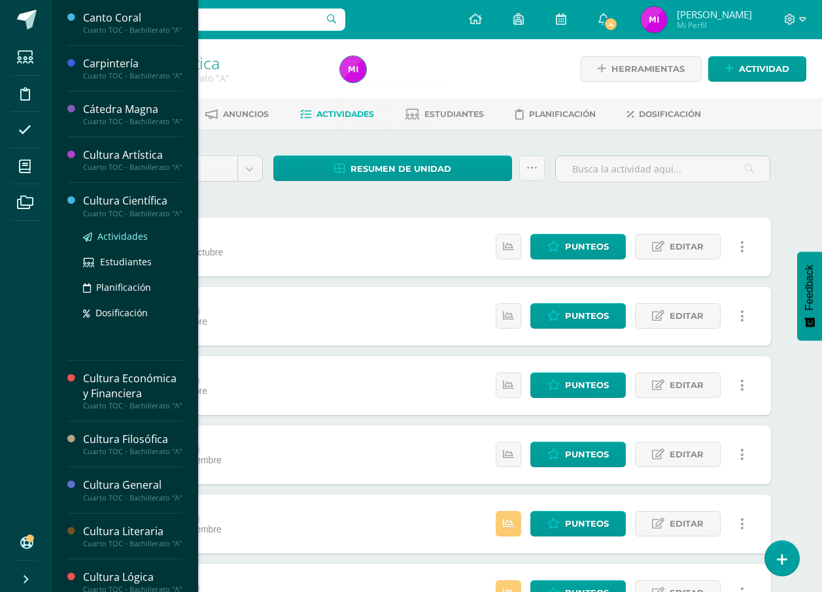
click at [129, 243] on span "Actividades" at bounding box center [122, 236] width 50 height 12
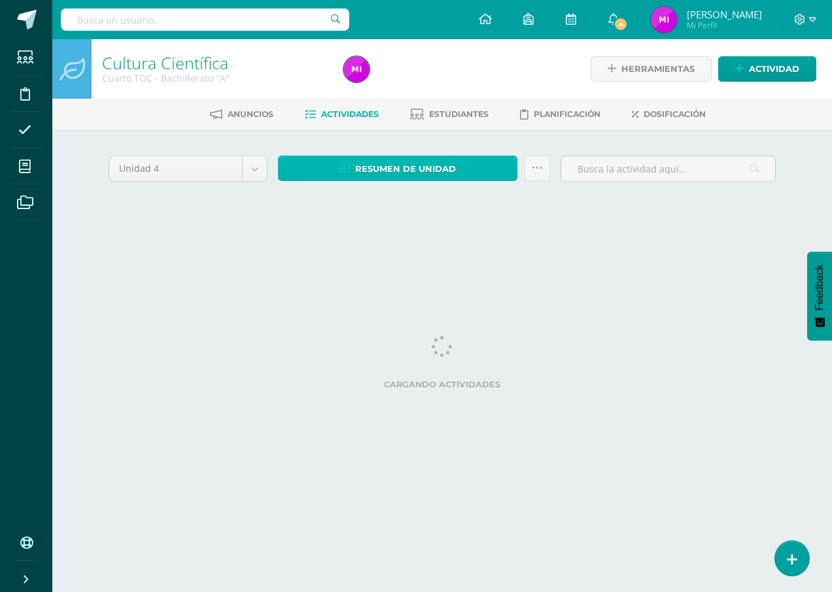
drag, startPoint x: 401, startPoint y: 173, endPoint x: 407, endPoint y: 167, distance: 7.4
click at [402, 173] on span "Resumen de unidad" at bounding box center [405, 169] width 101 height 24
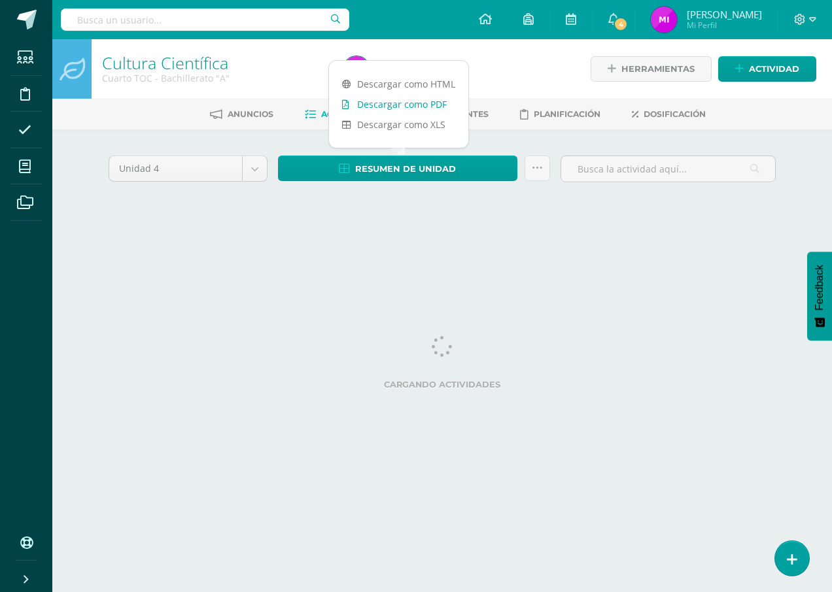
click at [416, 104] on link "Descargar como PDF" at bounding box center [398, 104] width 139 height 20
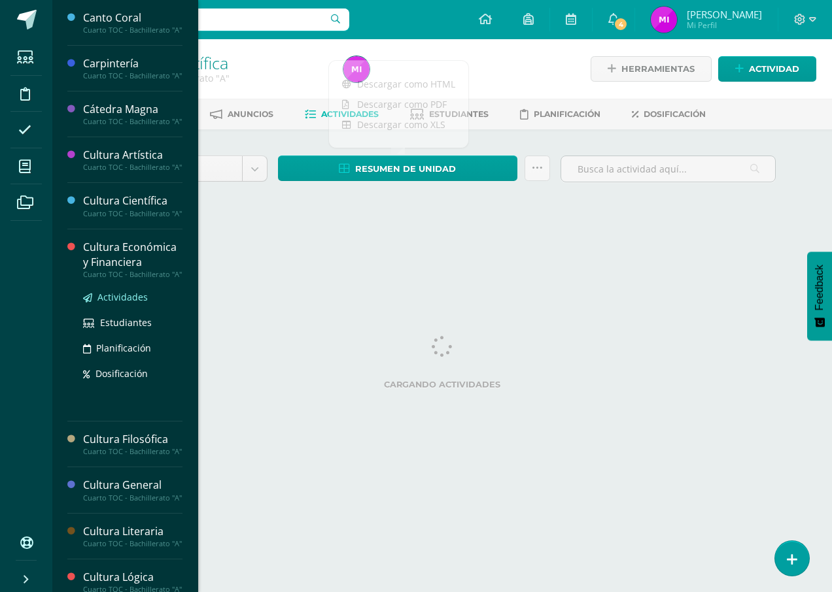
click at [132, 303] on span "Actividades" at bounding box center [122, 297] width 50 height 12
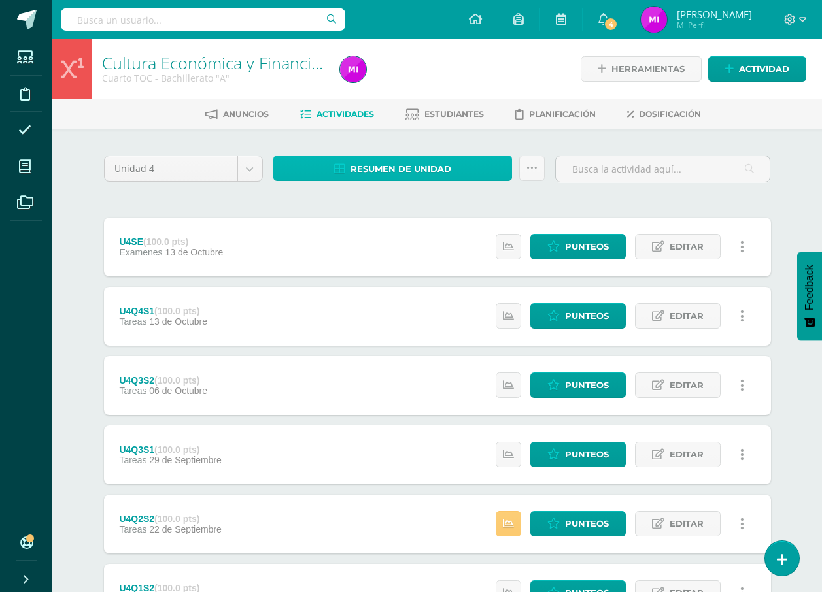
click at [394, 167] on span "Resumen de unidad" at bounding box center [400, 169] width 101 height 24
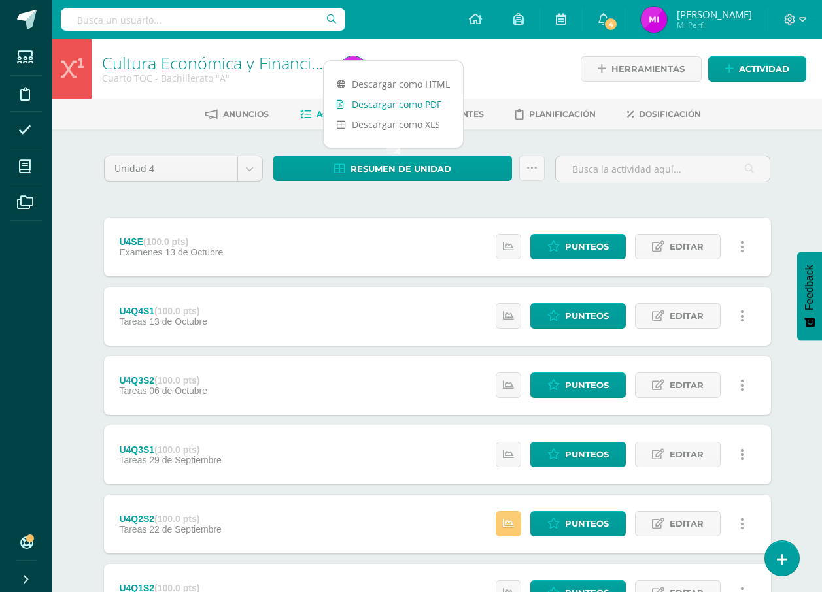
click at [415, 103] on link "Descargar como PDF" at bounding box center [393, 104] width 139 height 20
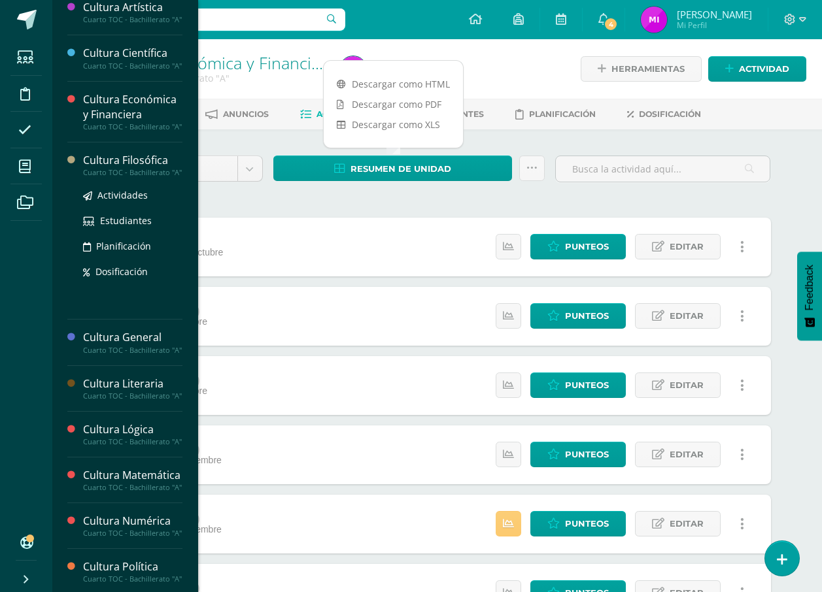
scroll to position [262, 0]
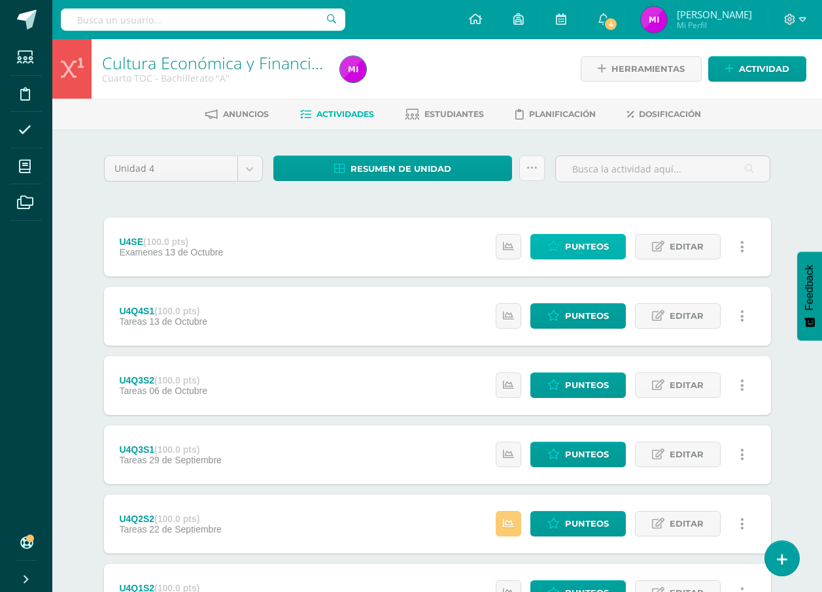
click at [583, 245] on span "Punteos" at bounding box center [587, 247] width 44 height 24
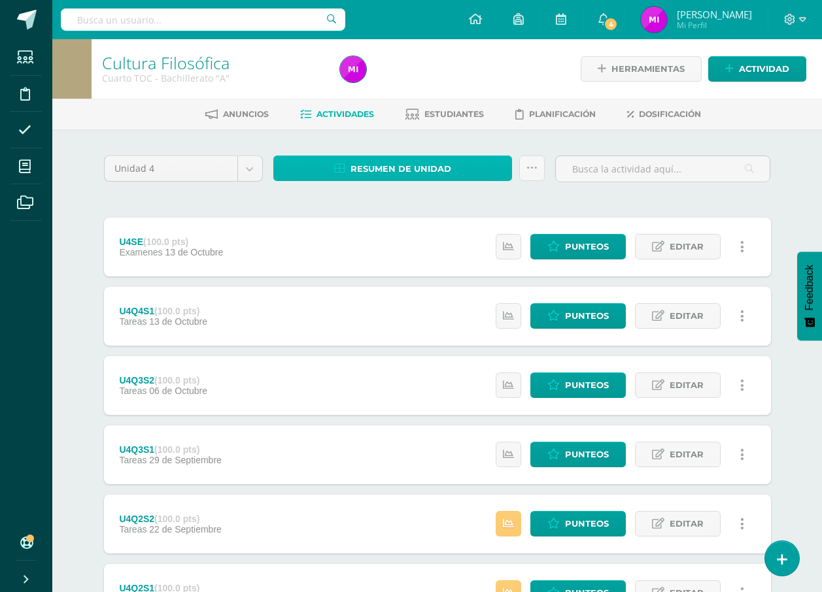
click at [430, 159] on span "Resumen de unidad" at bounding box center [400, 169] width 101 height 24
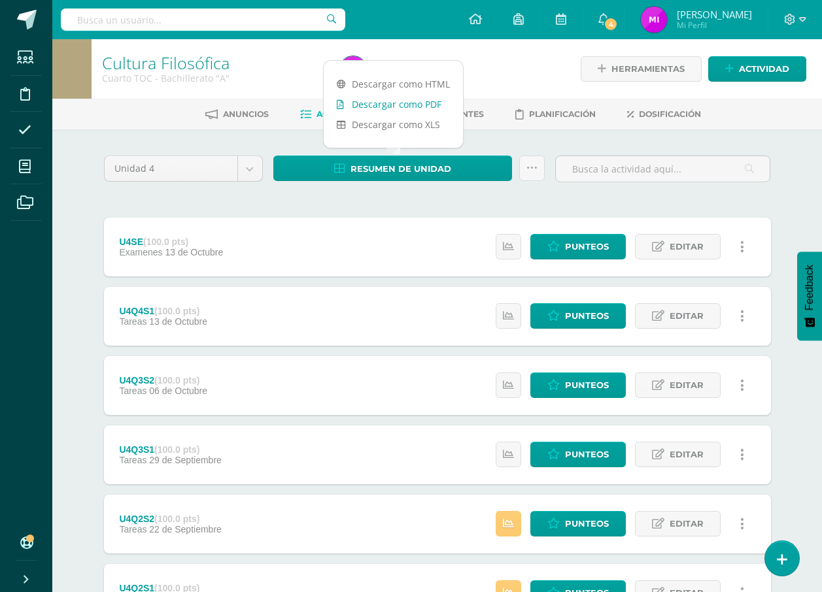
click at [425, 106] on link "Descargar como PDF" at bounding box center [393, 104] width 139 height 20
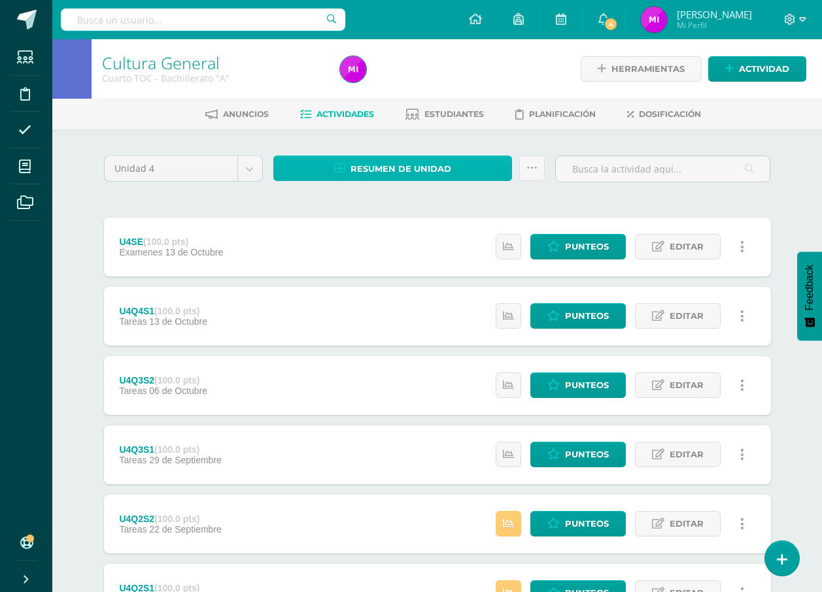
click at [461, 160] on link "Resumen de unidad" at bounding box center [392, 168] width 239 height 25
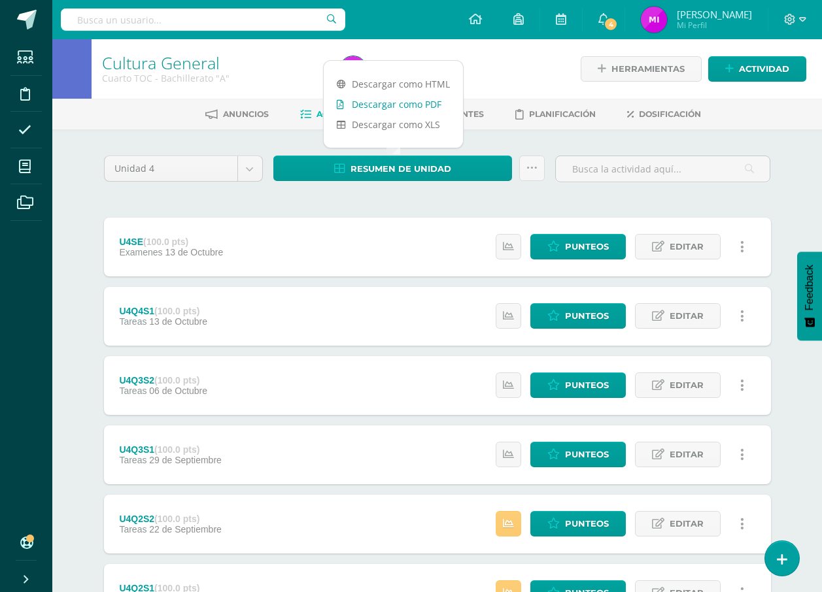
click at [420, 103] on link "Descargar como PDF" at bounding box center [393, 104] width 139 height 20
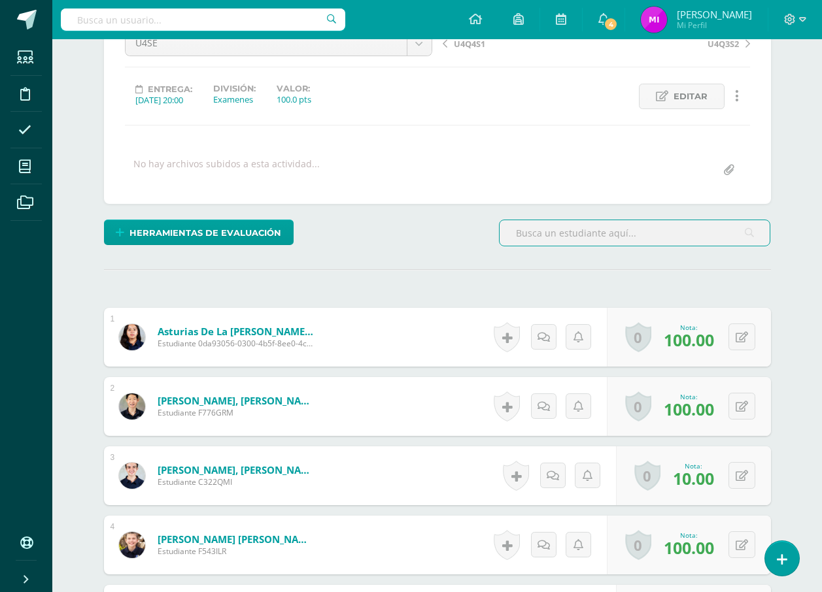
scroll to position [197, 0]
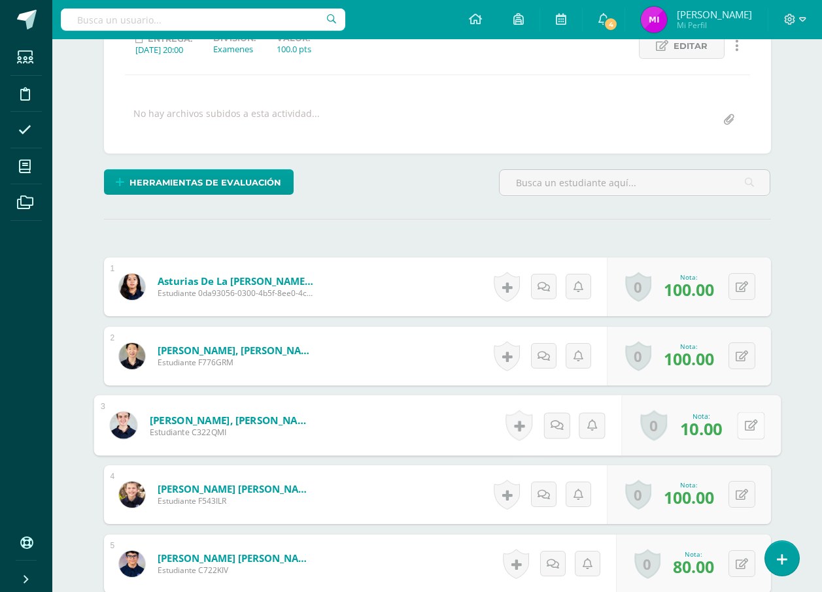
click at [747, 422] on button at bounding box center [750, 425] width 27 height 27
type input "100"
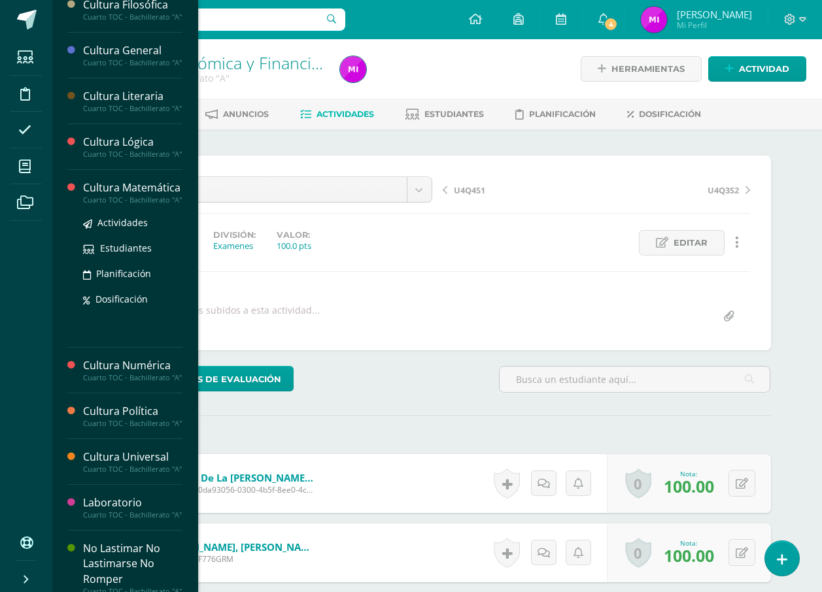
scroll to position [327, 0]
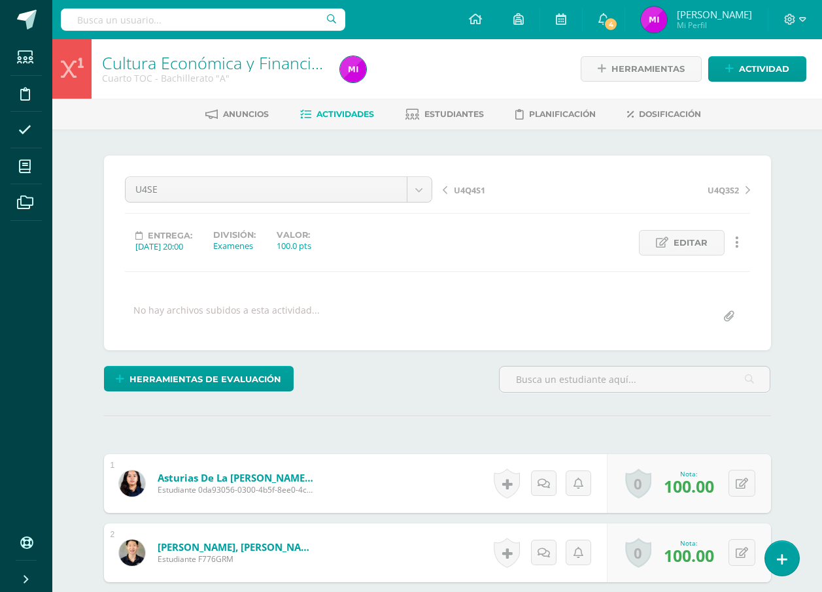
click at [276, 63] on link "Cultura Económica y Financiera" at bounding box center [218, 63] width 233 height 22
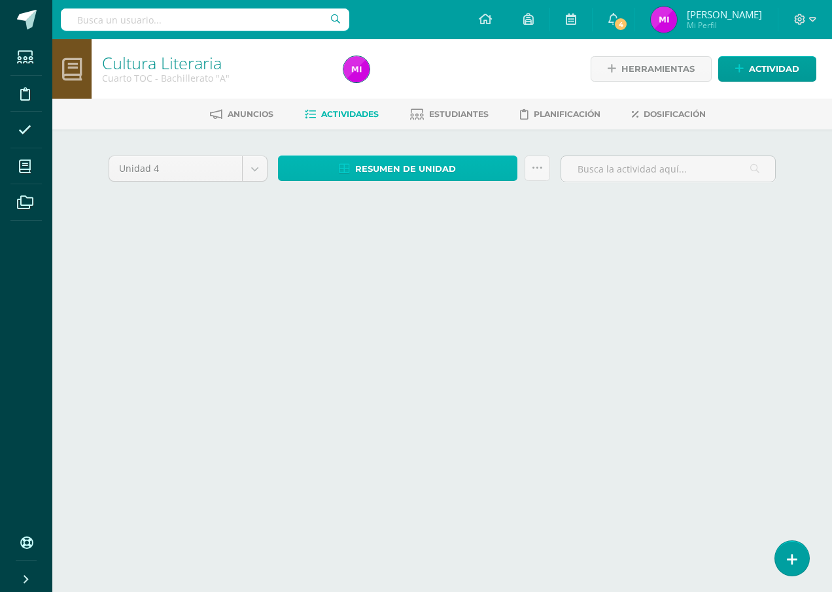
click at [380, 171] on span "Resumen de unidad" at bounding box center [405, 169] width 101 height 24
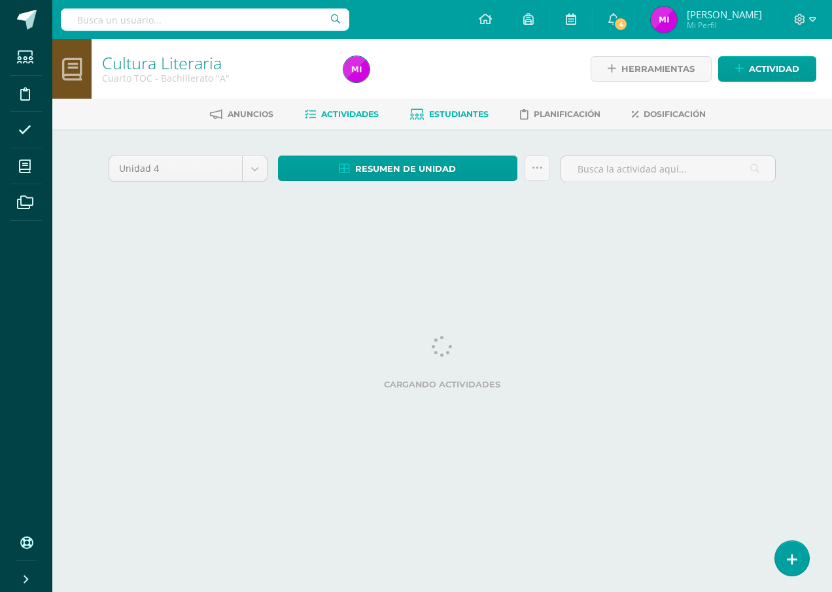
click at [410, 104] on link "Estudiantes" at bounding box center [449, 114] width 78 height 21
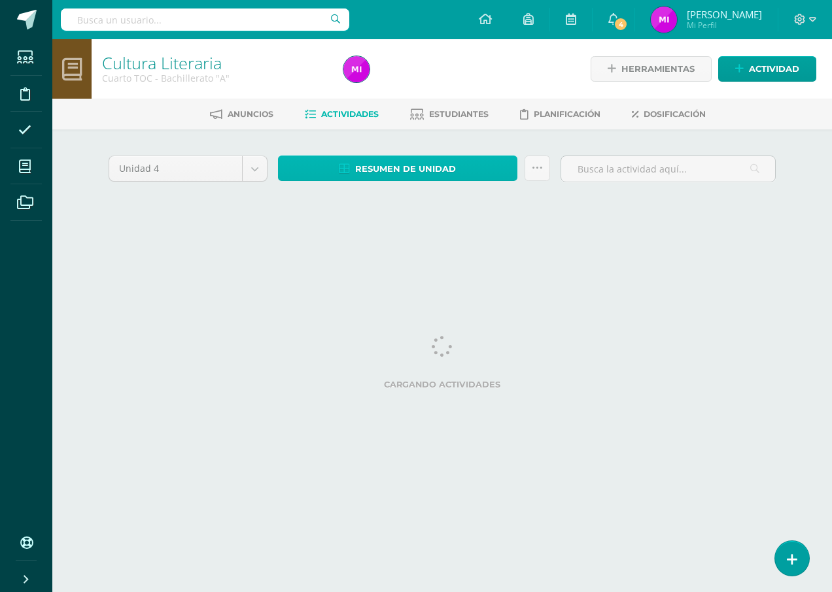
click at [389, 170] on span "Resumen de unidad" at bounding box center [405, 169] width 101 height 24
click at [377, 175] on span "Resumen de unidad" at bounding box center [405, 169] width 101 height 24
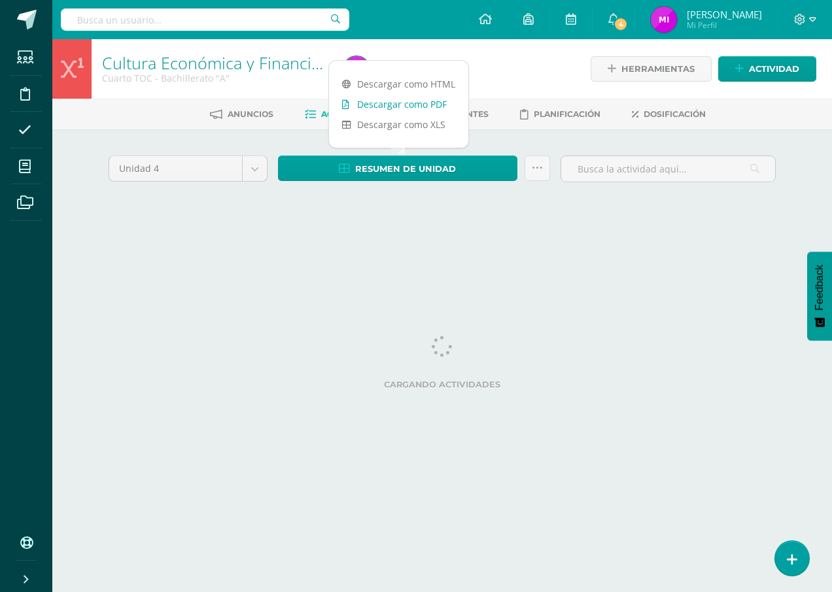
click at [386, 103] on link "Descargar como PDF" at bounding box center [398, 104] width 139 height 20
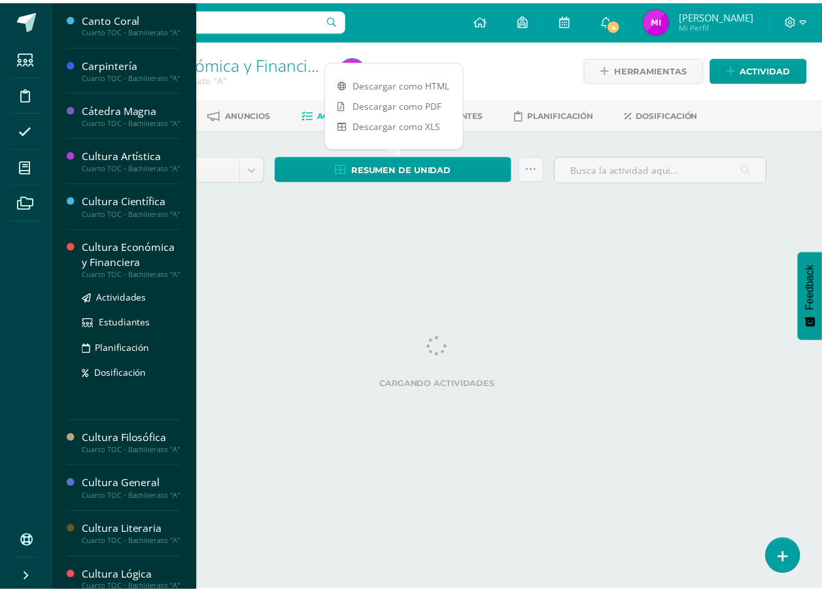
scroll to position [262, 0]
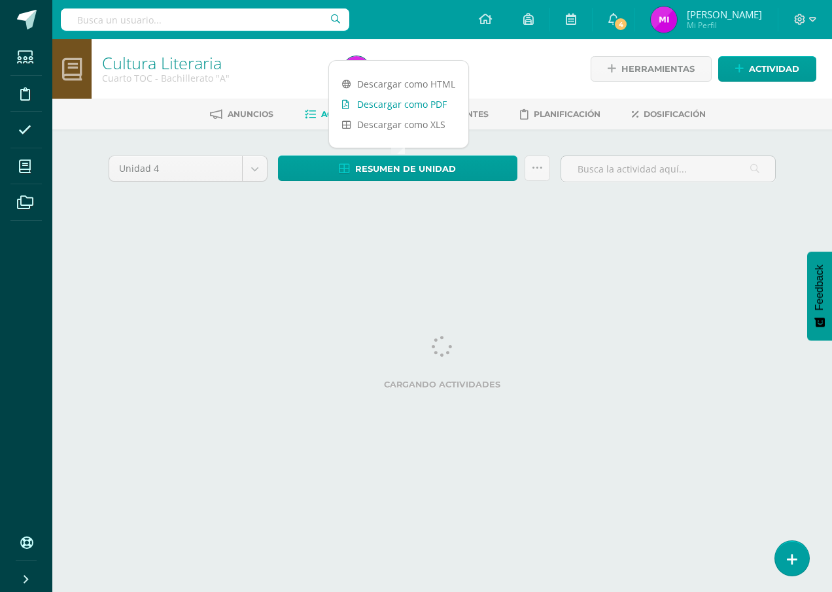
click at [384, 108] on link "Descargar como PDF" at bounding box center [398, 104] width 139 height 20
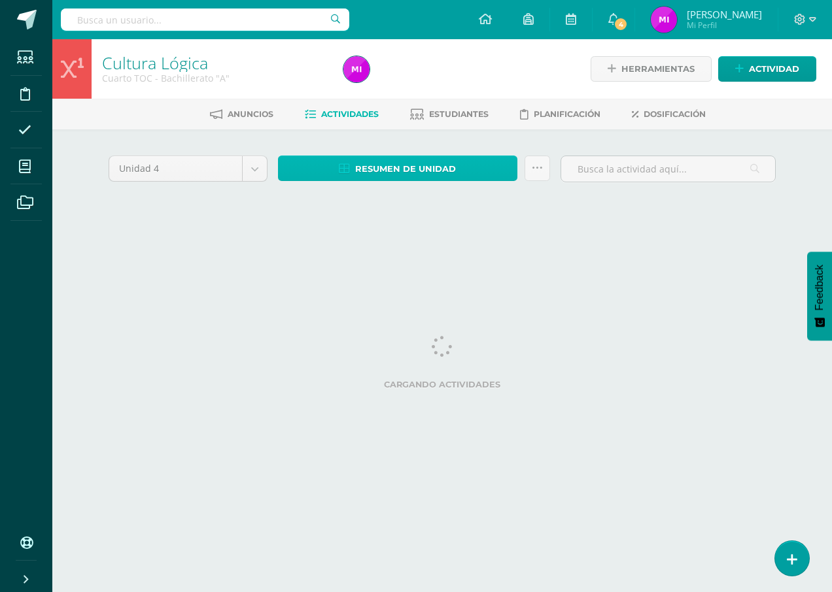
click at [376, 177] on span "Resumen de unidad" at bounding box center [405, 169] width 101 height 24
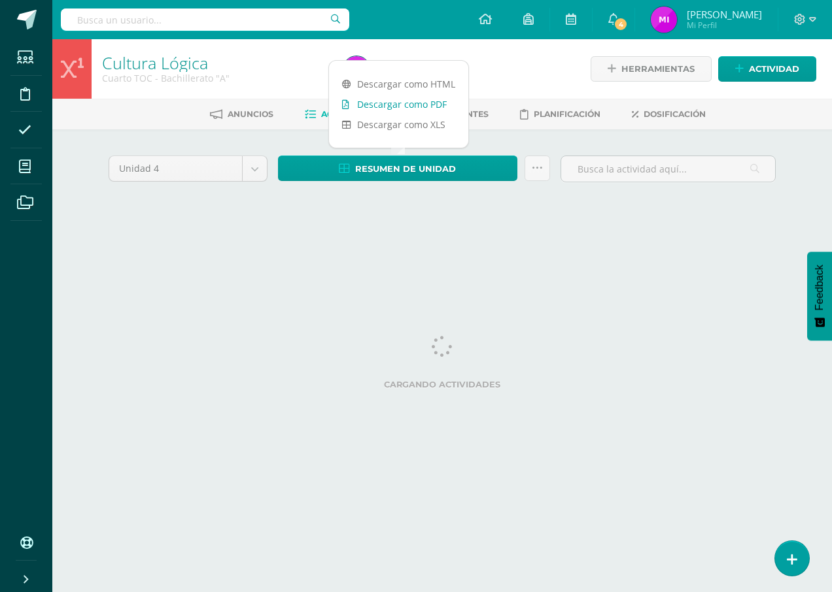
click at [409, 105] on link "Descargar como PDF" at bounding box center [398, 104] width 139 height 20
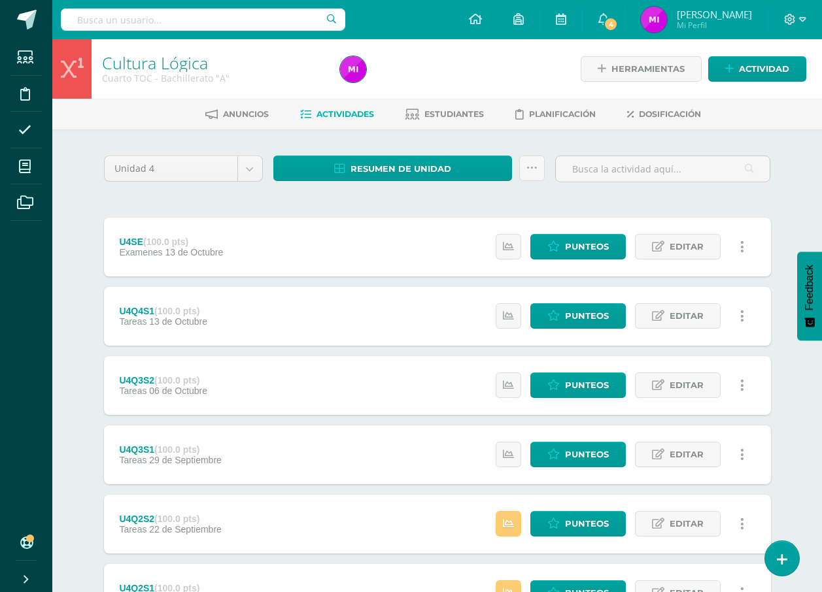
scroll to position [348, 0]
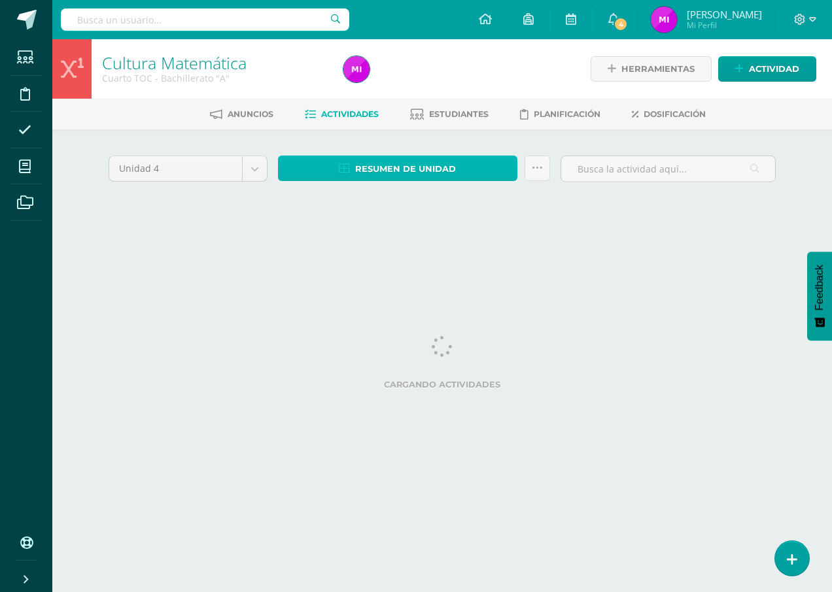
click at [405, 170] on span "Resumen de unidad" at bounding box center [405, 169] width 101 height 24
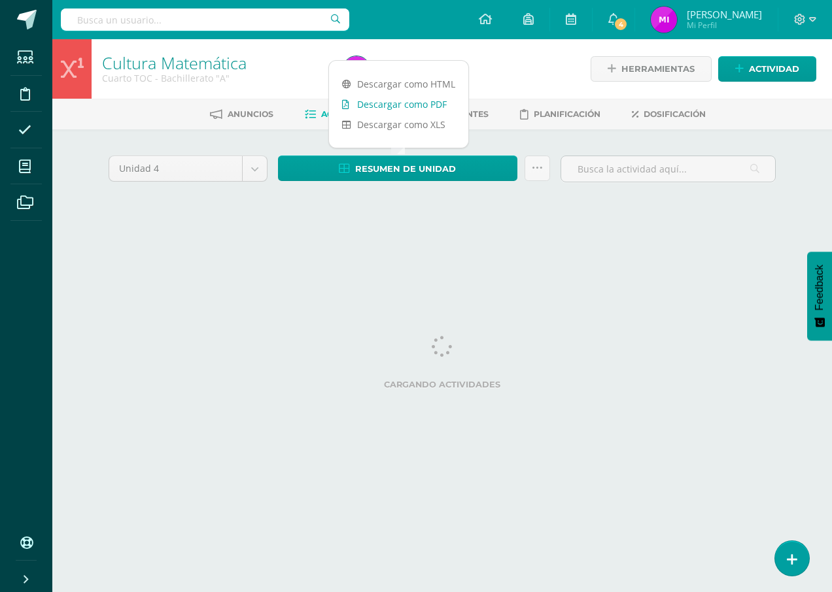
click at [416, 109] on link "Descargar como PDF" at bounding box center [398, 104] width 139 height 20
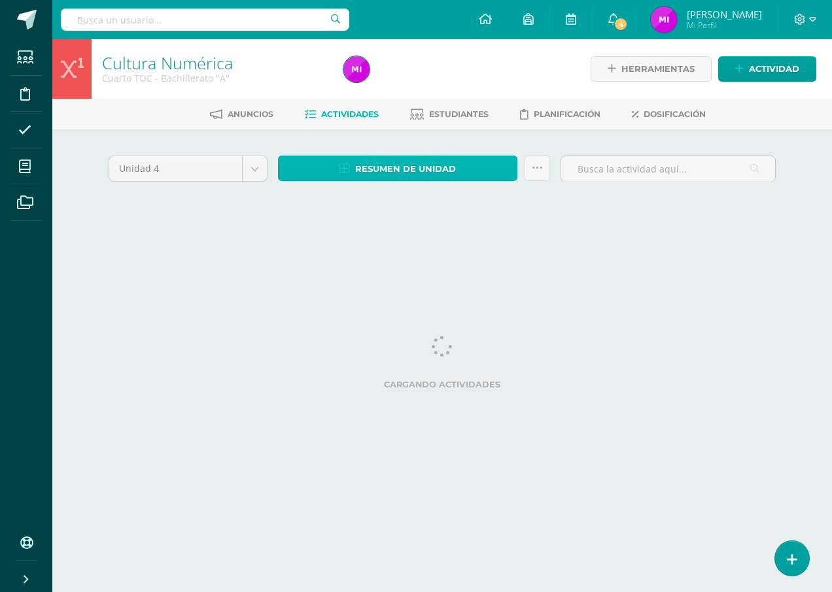
click at [420, 167] on span "Resumen de unidad" at bounding box center [405, 169] width 101 height 24
click at [403, 158] on span "Resumen de unidad" at bounding box center [405, 169] width 101 height 24
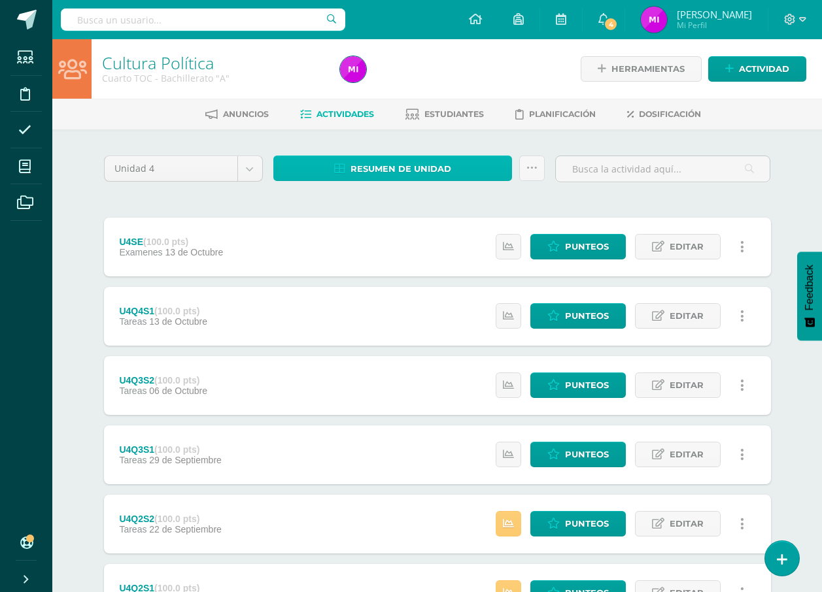
click at [426, 172] on span "Resumen de unidad" at bounding box center [400, 169] width 101 height 24
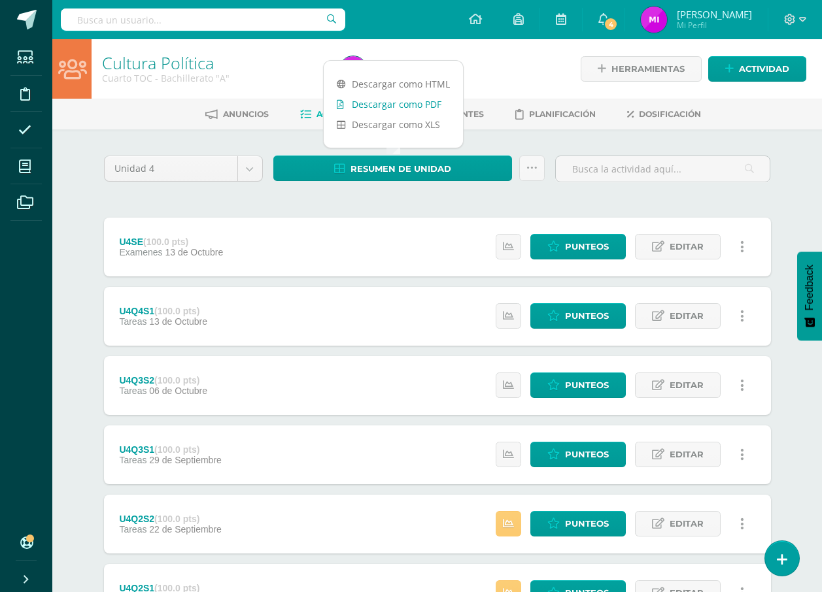
click at [434, 106] on link "Descargar como PDF" at bounding box center [393, 104] width 139 height 20
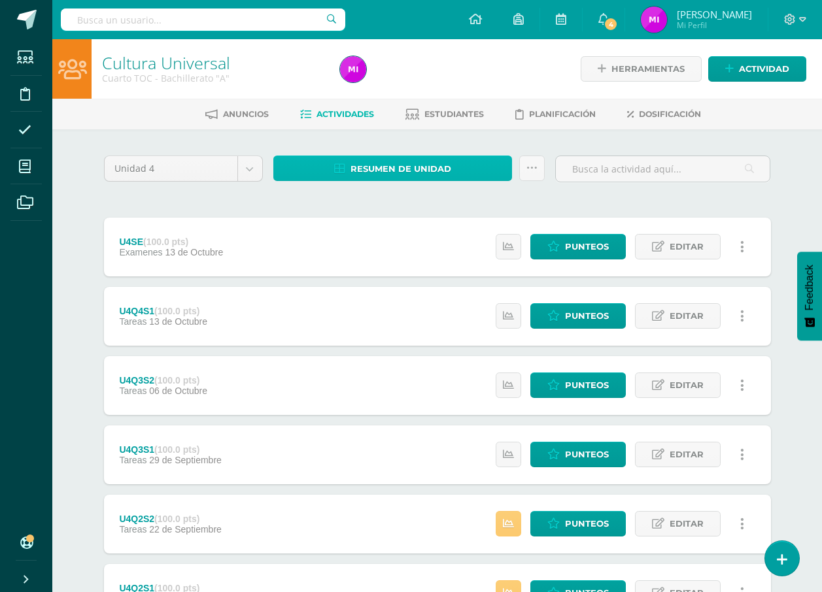
click at [407, 166] on span "Resumen de unidad" at bounding box center [400, 169] width 101 height 24
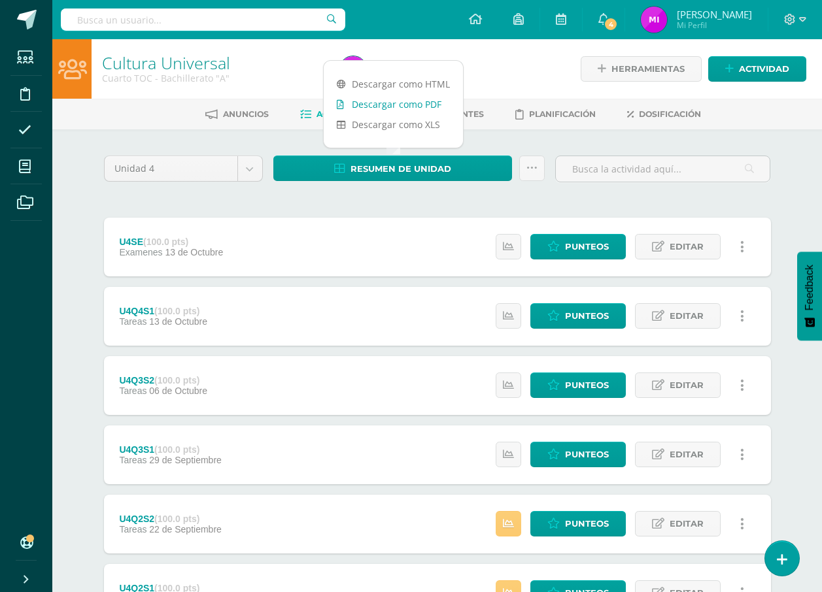
click at [417, 109] on link "Descargar como PDF" at bounding box center [393, 104] width 139 height 20
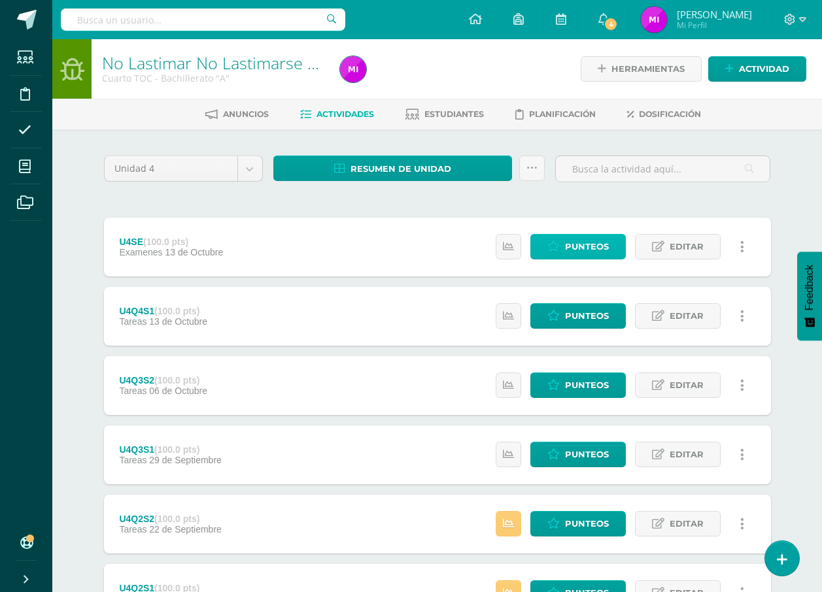
click at [591, 241] on span "Punteos" at bounding box center [587, 247] width 44 height 24
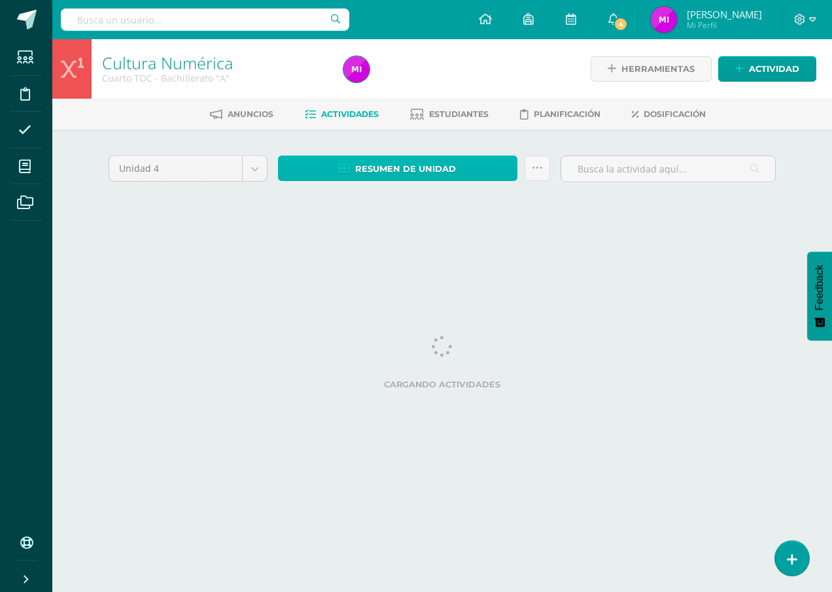
click at [403, 169] on span "Resumen de unidad" at bounding box center [405, 169] width 101 height 24
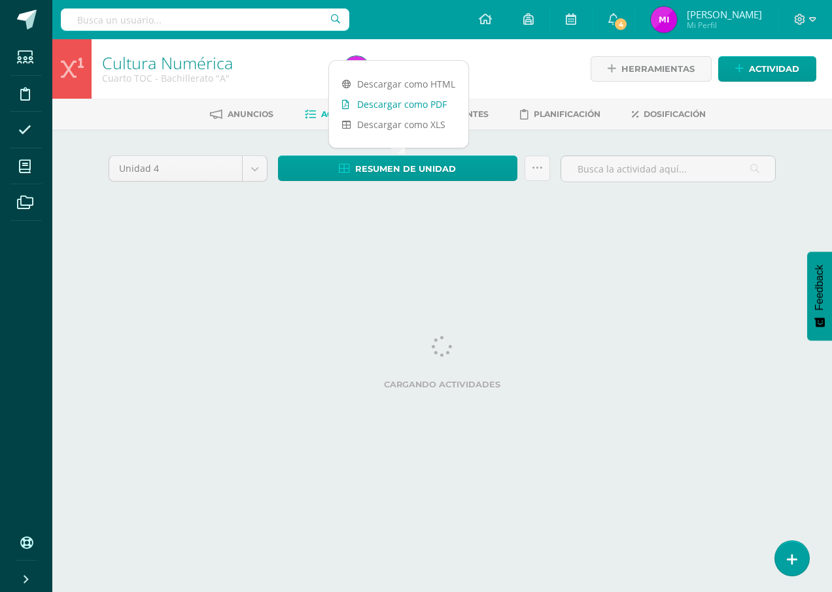
click at [417, 109] on link "Descargar como PDF" at bounding box center [398, 104] width 139 height 20
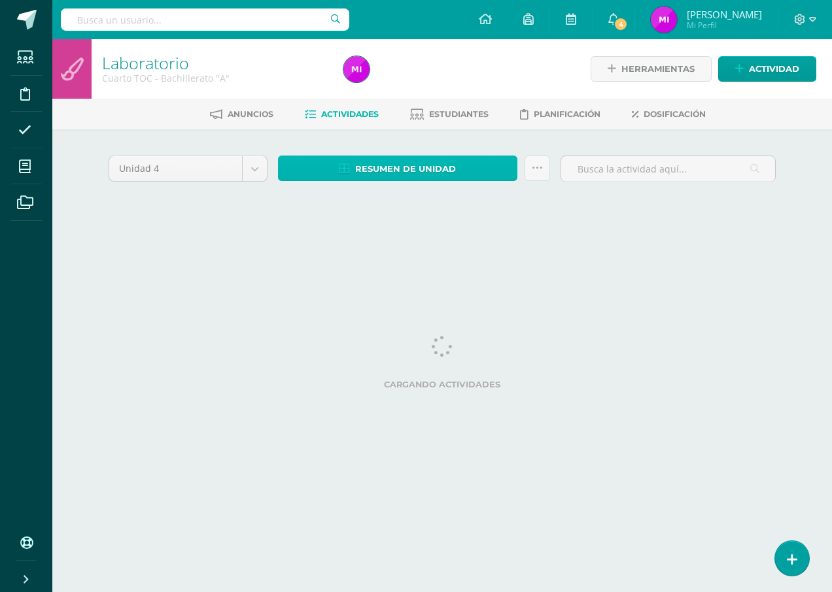
click at [432, 165] on span "Resumen de unidad" at bounding box center [405, 169] width 101 height 24
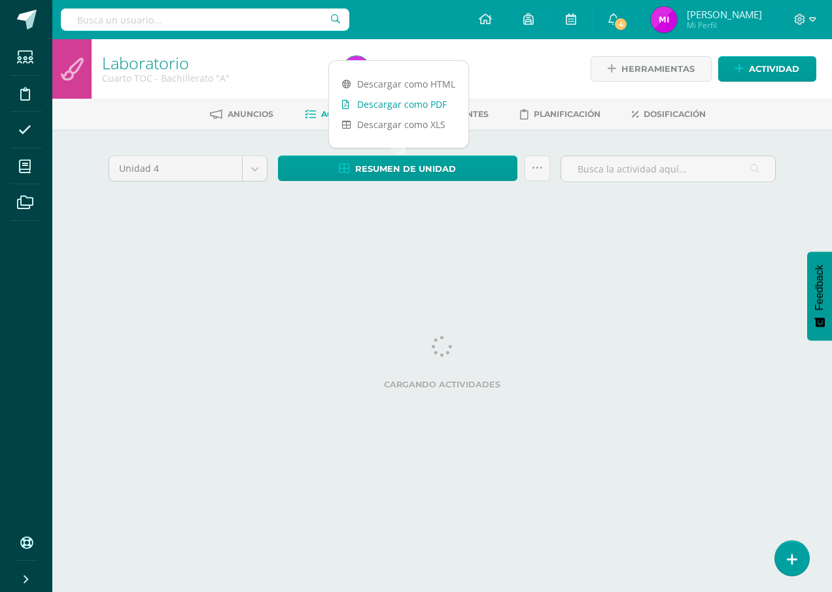
click at [418, 103] on link "Descargar como PDF" at bounding box center [398, 104] width 139 height 20
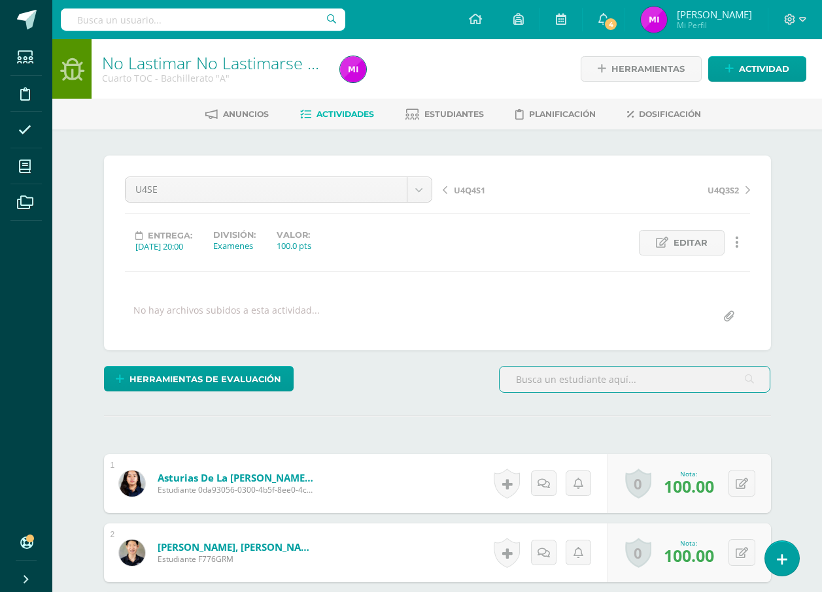
click at [230, 70] on link "No Lastimar No Lastimarse No Romper" at bounding box center [247, 63] width 291 height 22
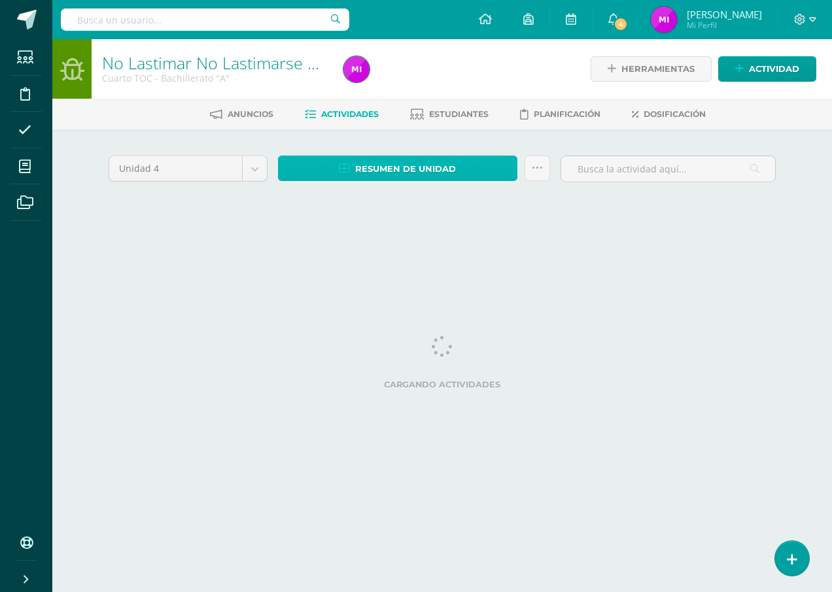
click at [441, 170] on span "Resumen de unidad" at bounding box center [405, 169] width 101 height 24
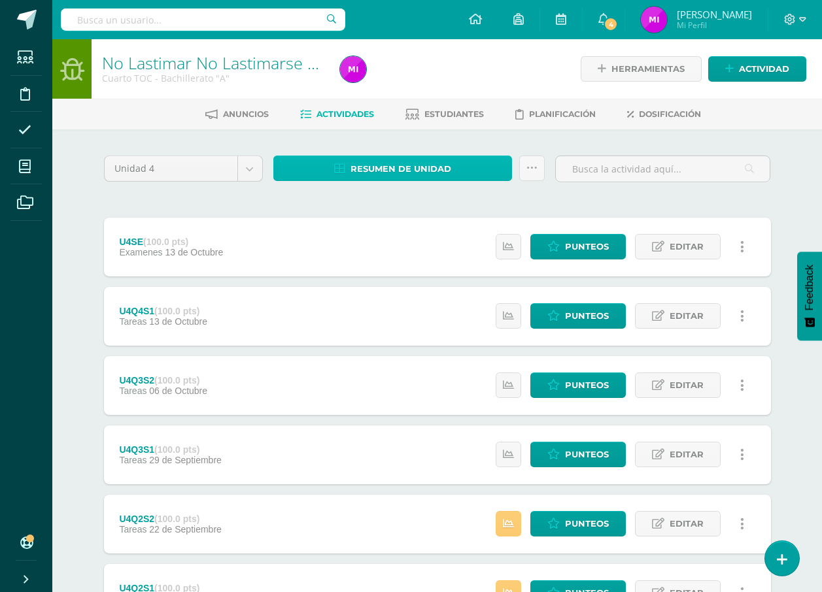
click at [402, 168] on span "Resumen de unidad" at bounding box center [400, 169] width 101 height 24
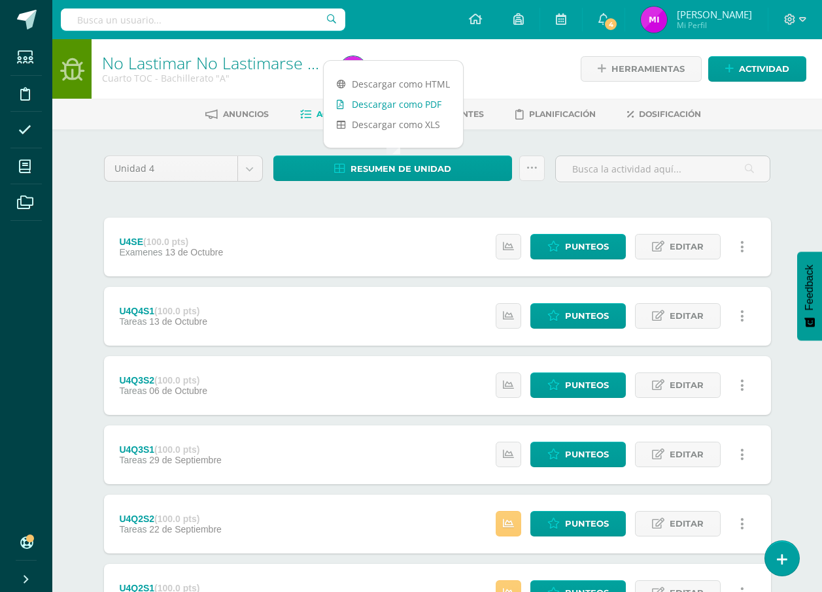
click at [415, 106] on link "Descargar como PDF" at bounding box center [393, 104] width 139 height 20
